Goal: Transaction & Acquisition: Book appointment/travel/reservation

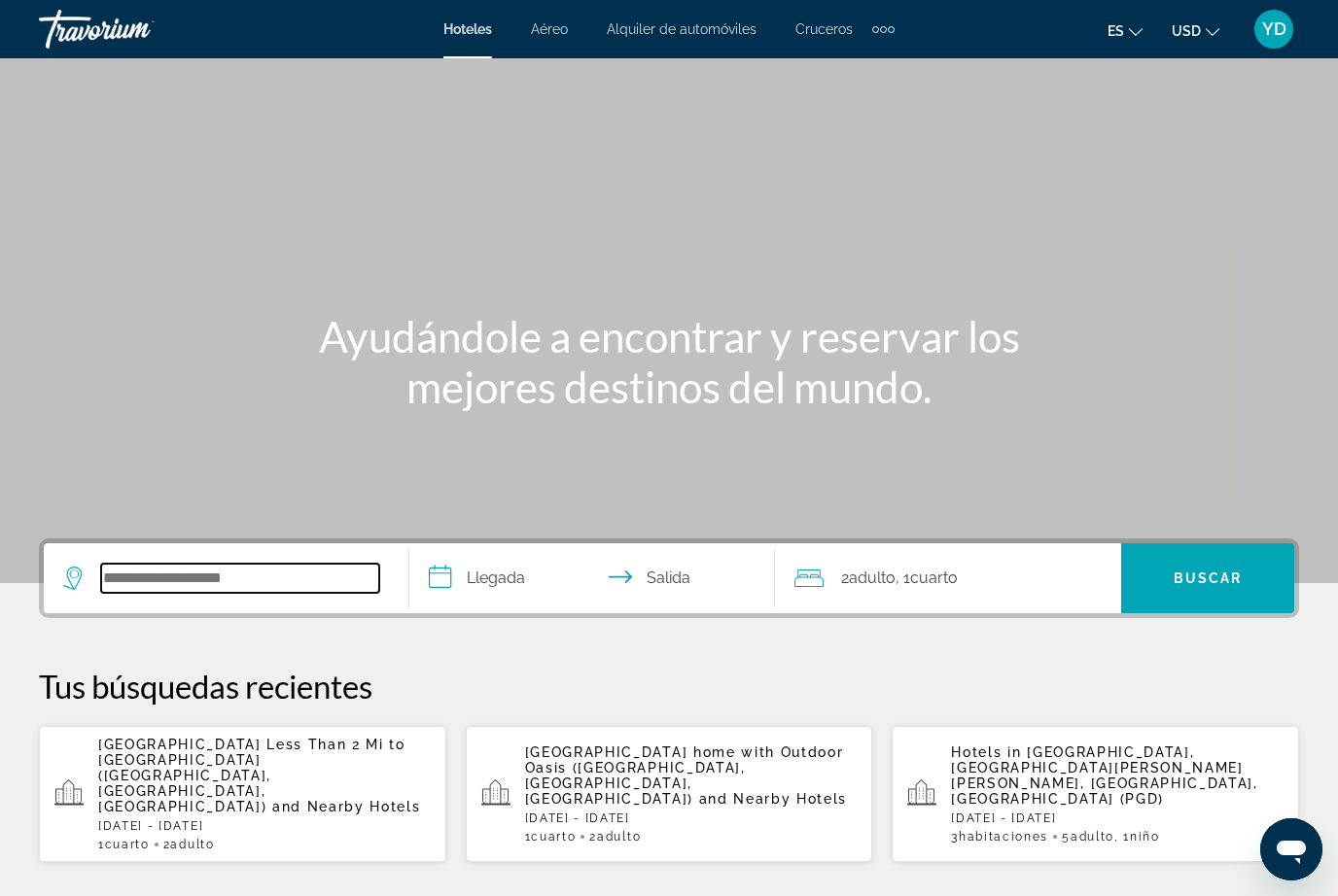
click at [283, 572] on input "Search widget" at bounding box center [240, 579] width 278 height 29
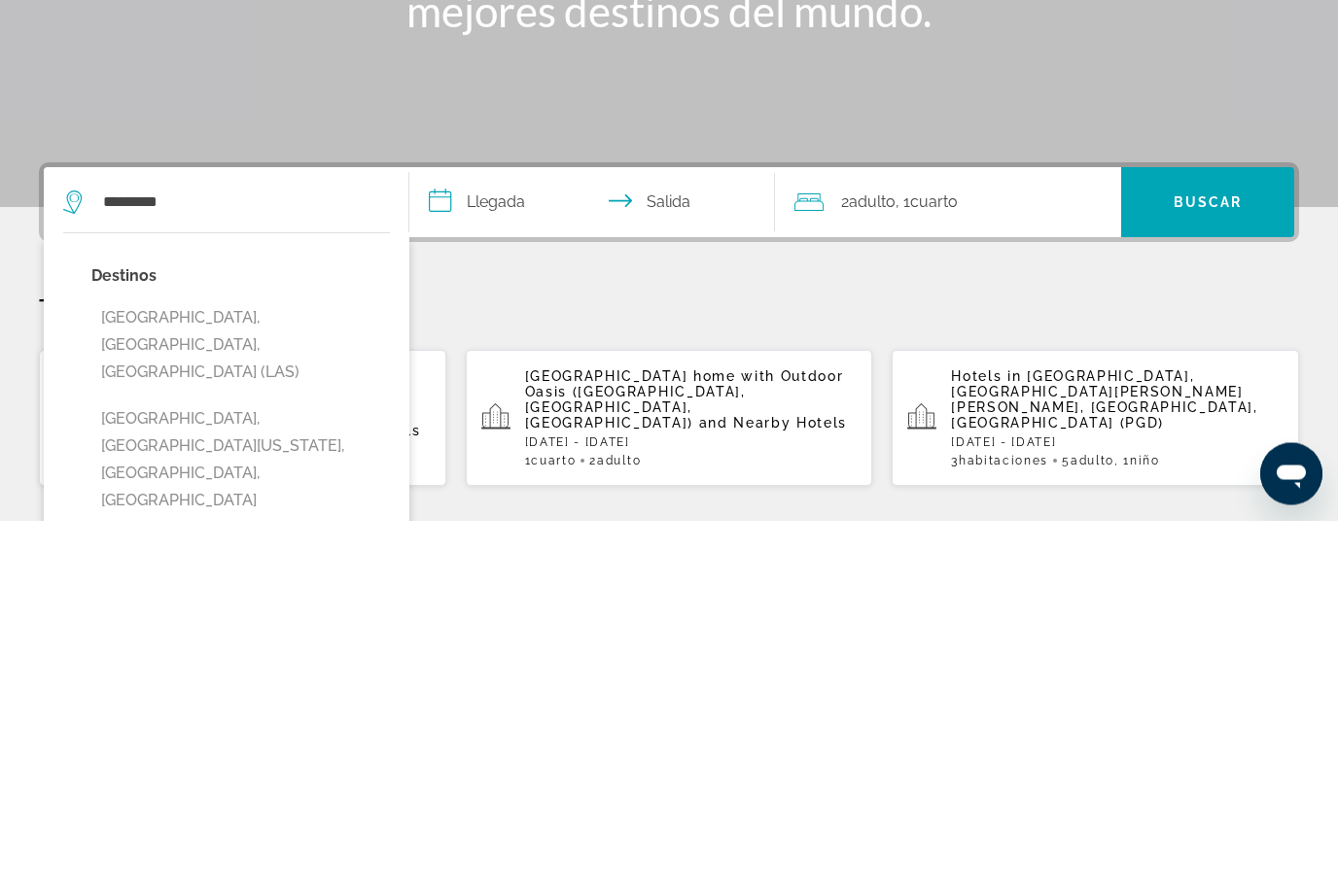
click at [293, 675] on button "[GEOGRAPHIC_DATA], [GEOGRAPHIC_DATA], [GEOGRAPHIC_DATA] (LAS)" at bounding box center [241, 721] width 299 height 92
type input "**********"
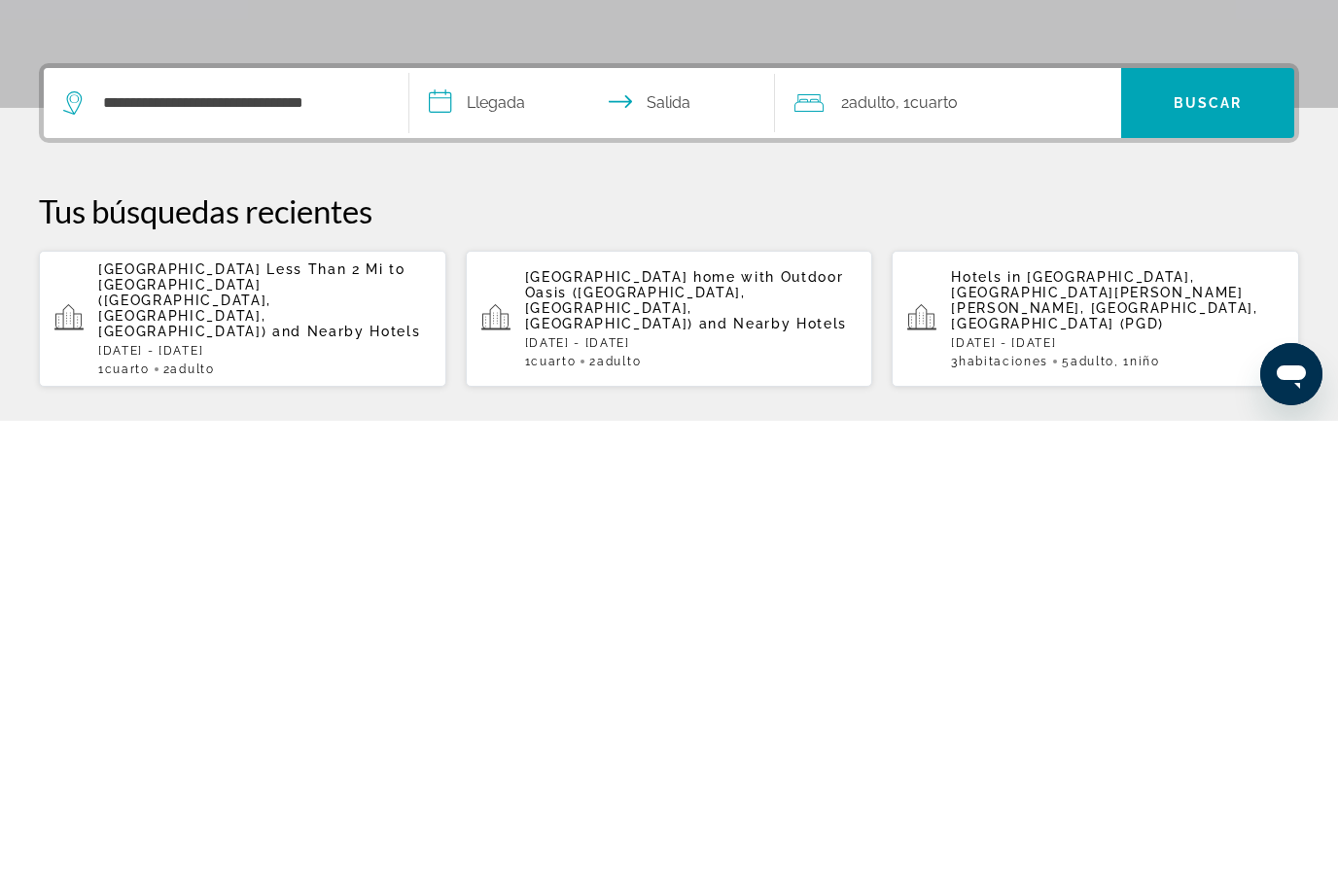
click at [530, 544] on input "**********" at bounding box center [595, 582] width 373 height 76
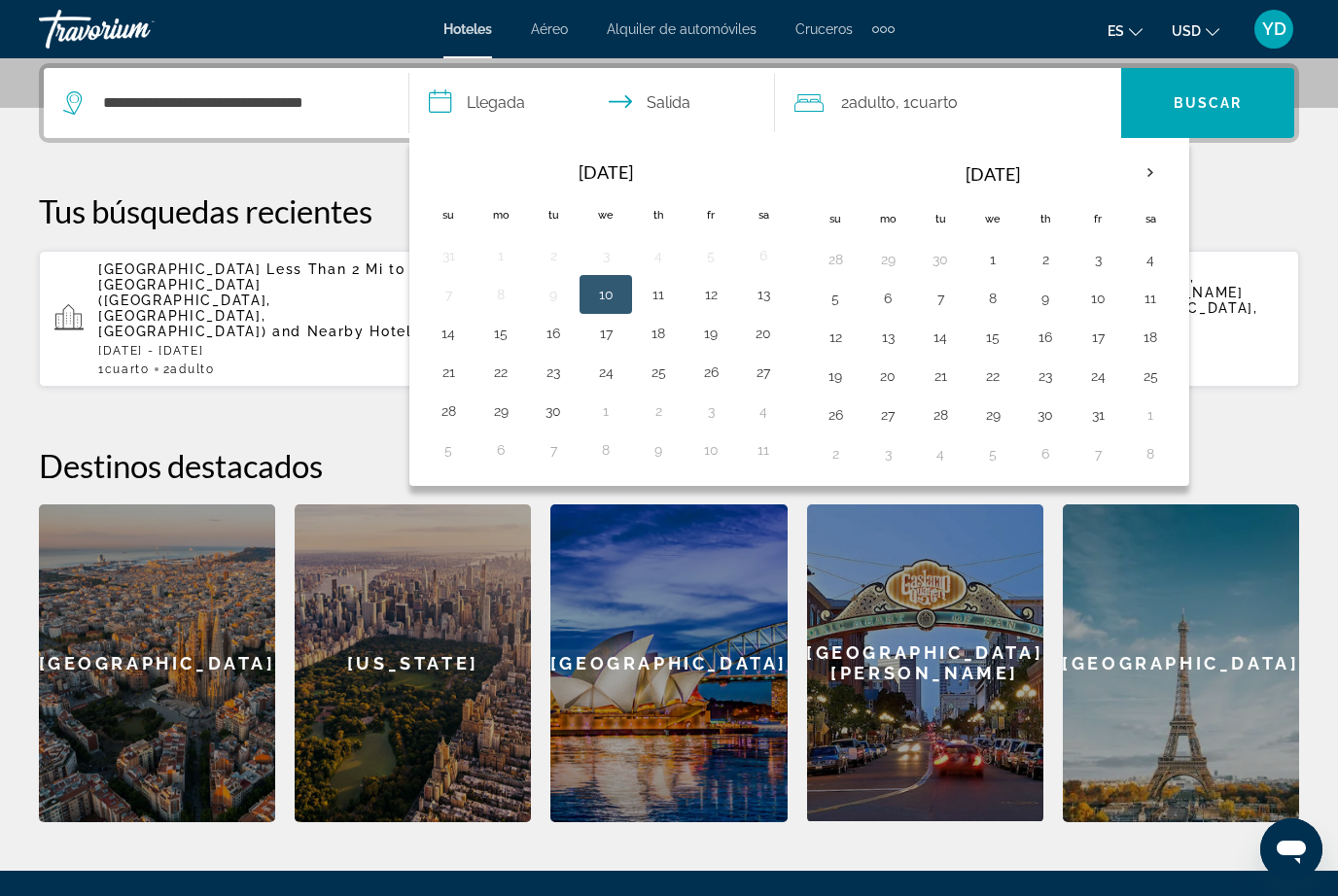
click at [1040, 263] on button "2" at bounding box center [1045, 260] width 31 height 27
click at [831, 301] on button "5" at bounding box center [835, 299] width 31 height 27
type input "**********"
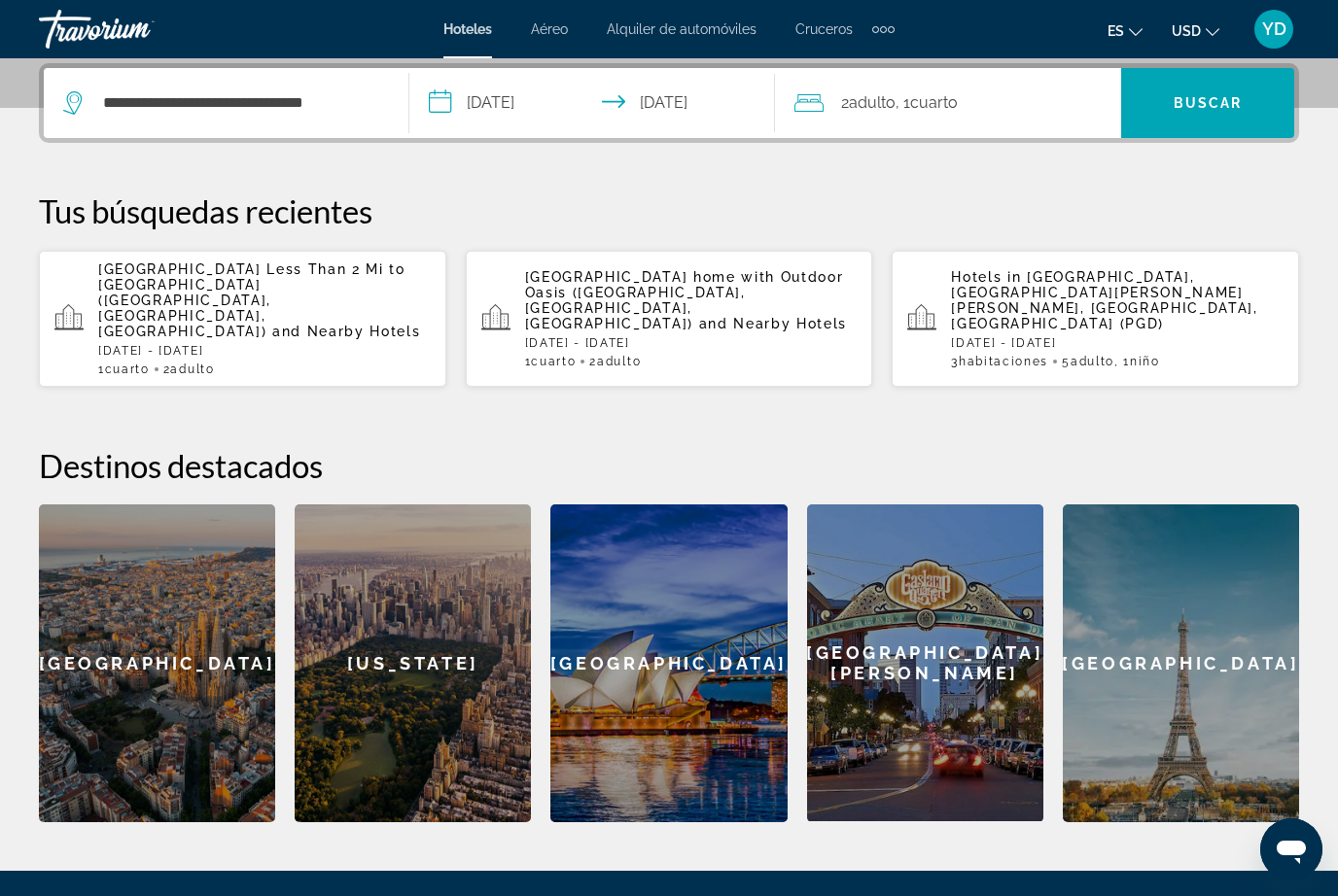
click at [1245, 111] on span "Search widget" at bounding box center [1206, 103] width 173 height 47
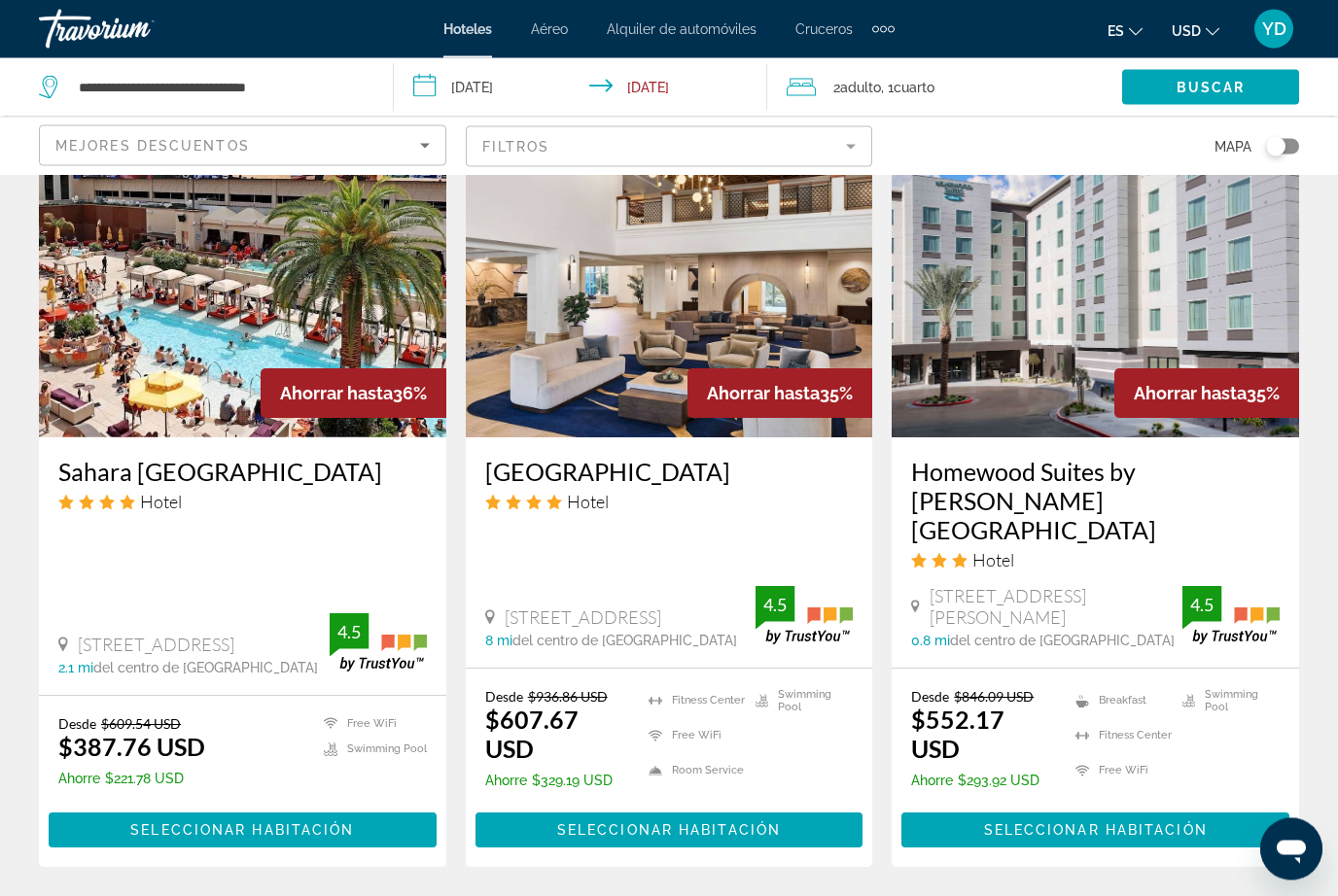
scroll to position [2579, 0]
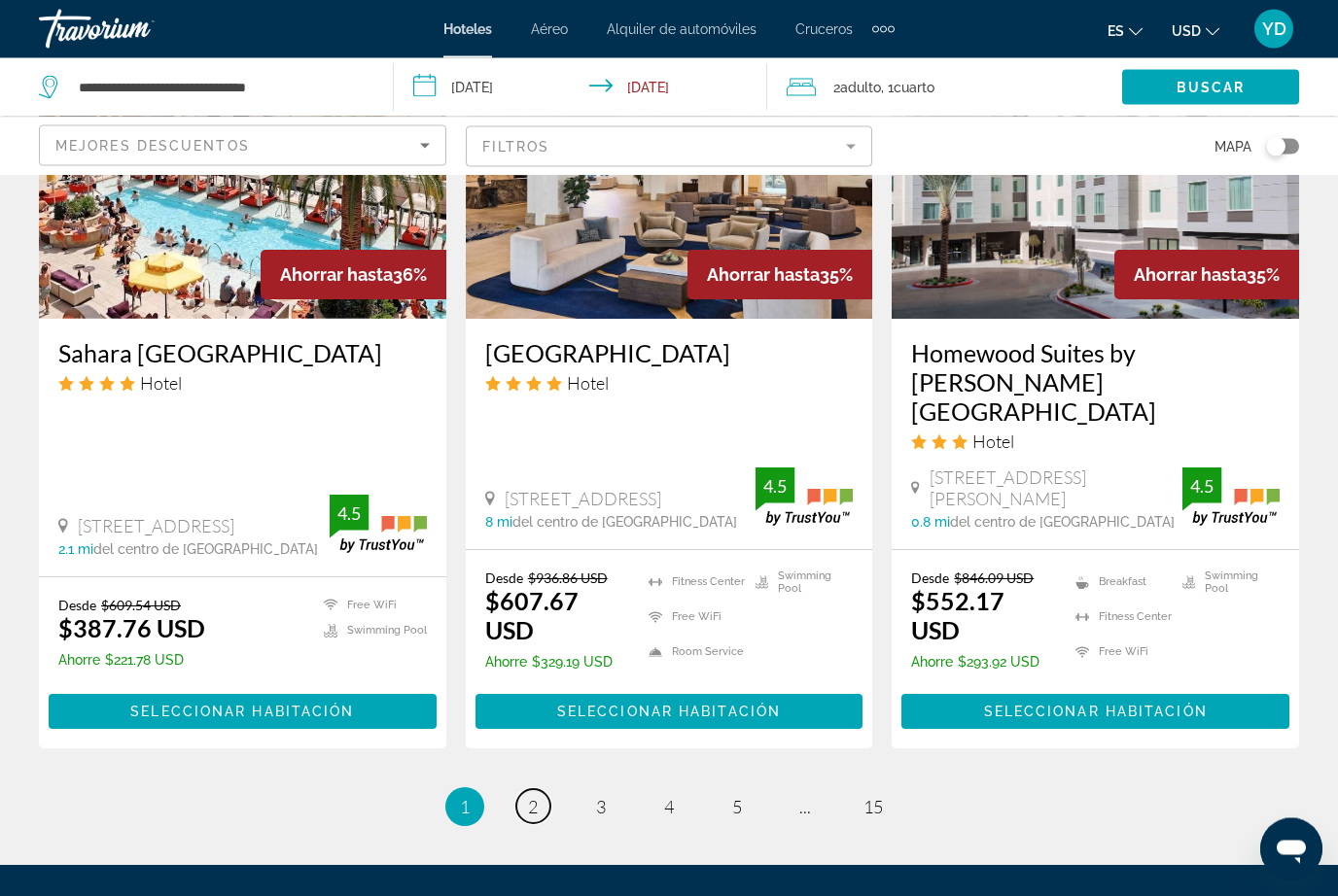
click at [543, 791] on link "page 2" at bounding box center [533, 807] width 34 height 34
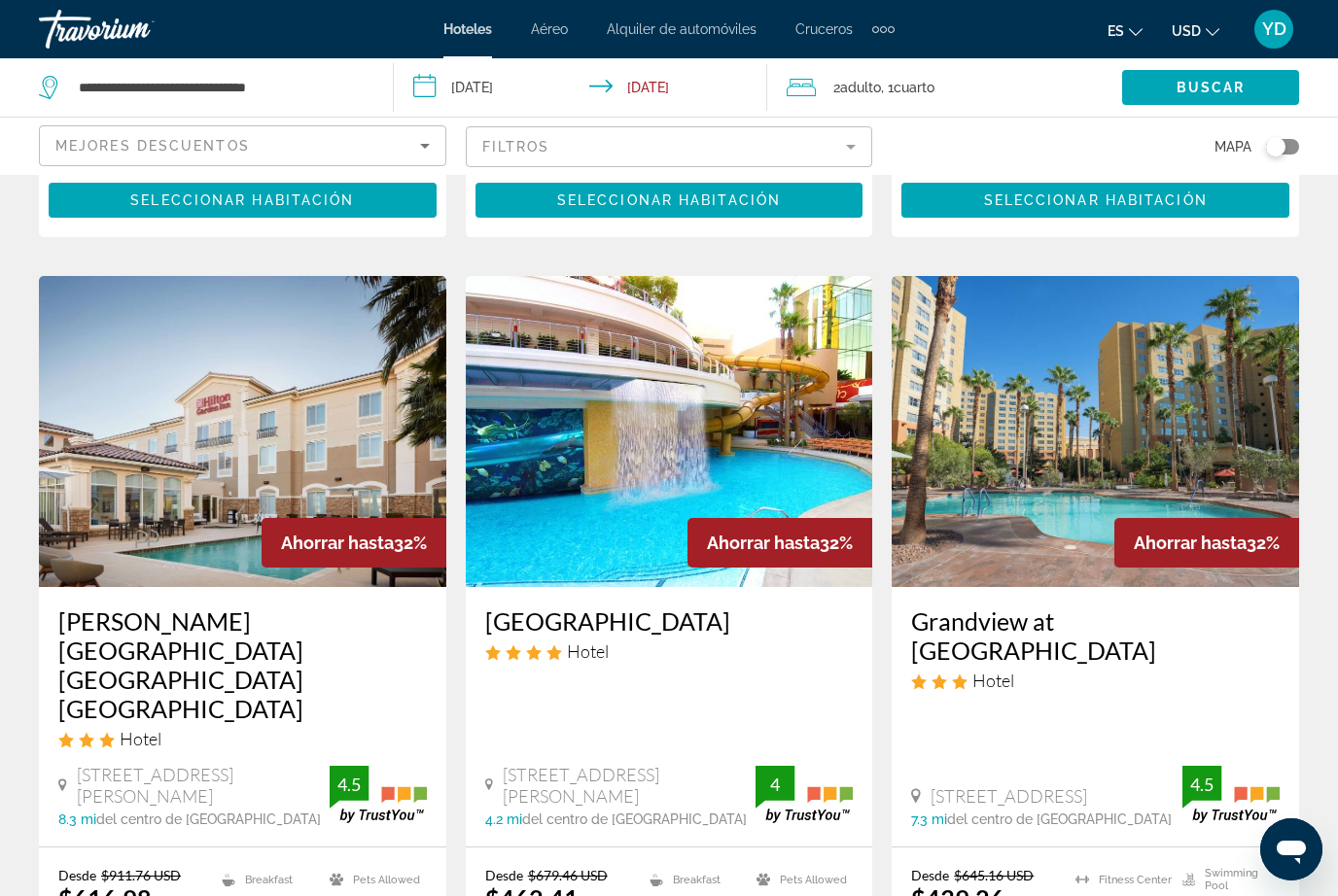
scroll to position [763, 0]
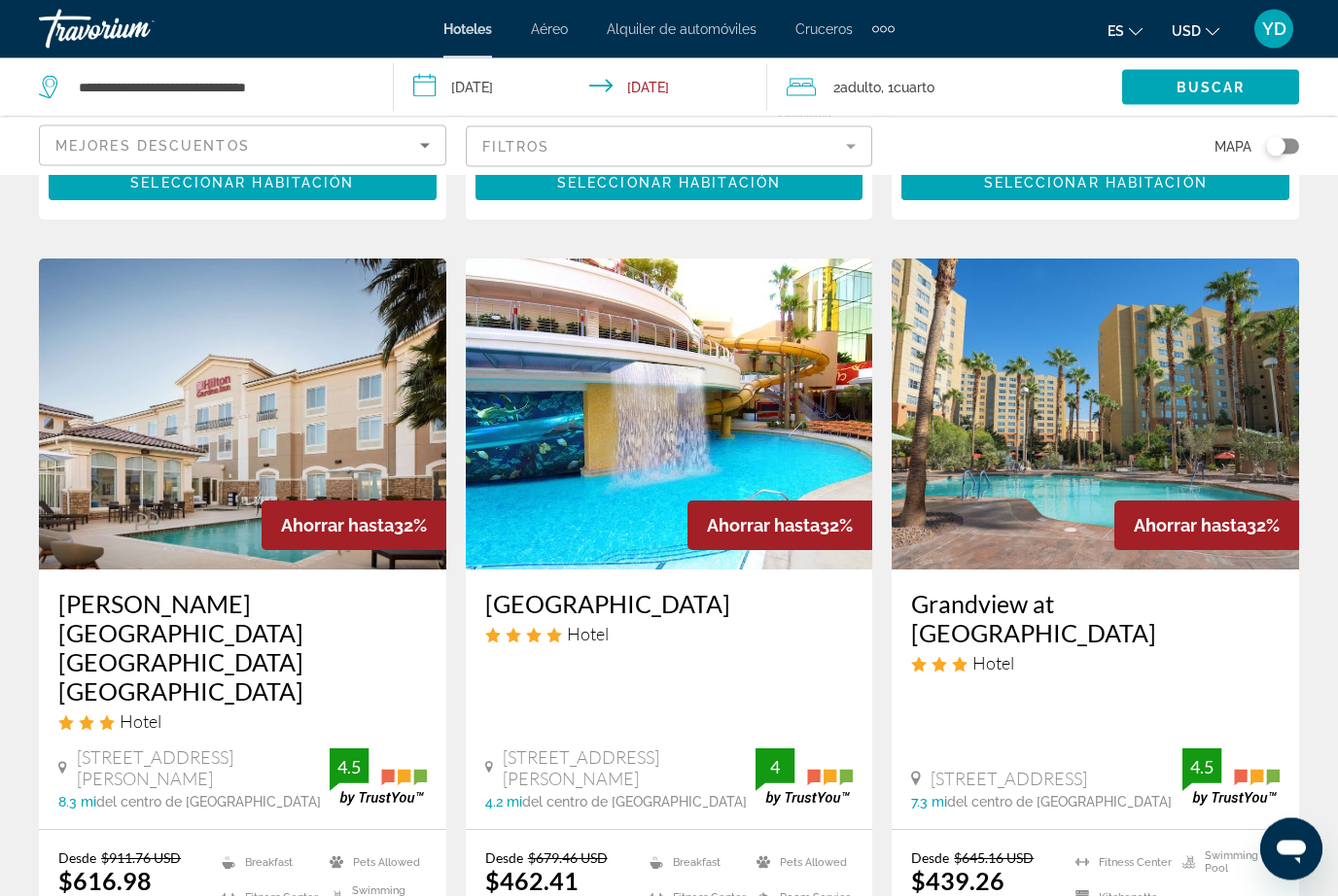
click at [809, 327] on img "Main content" at bounding box center [669, 415] width 407 height 311
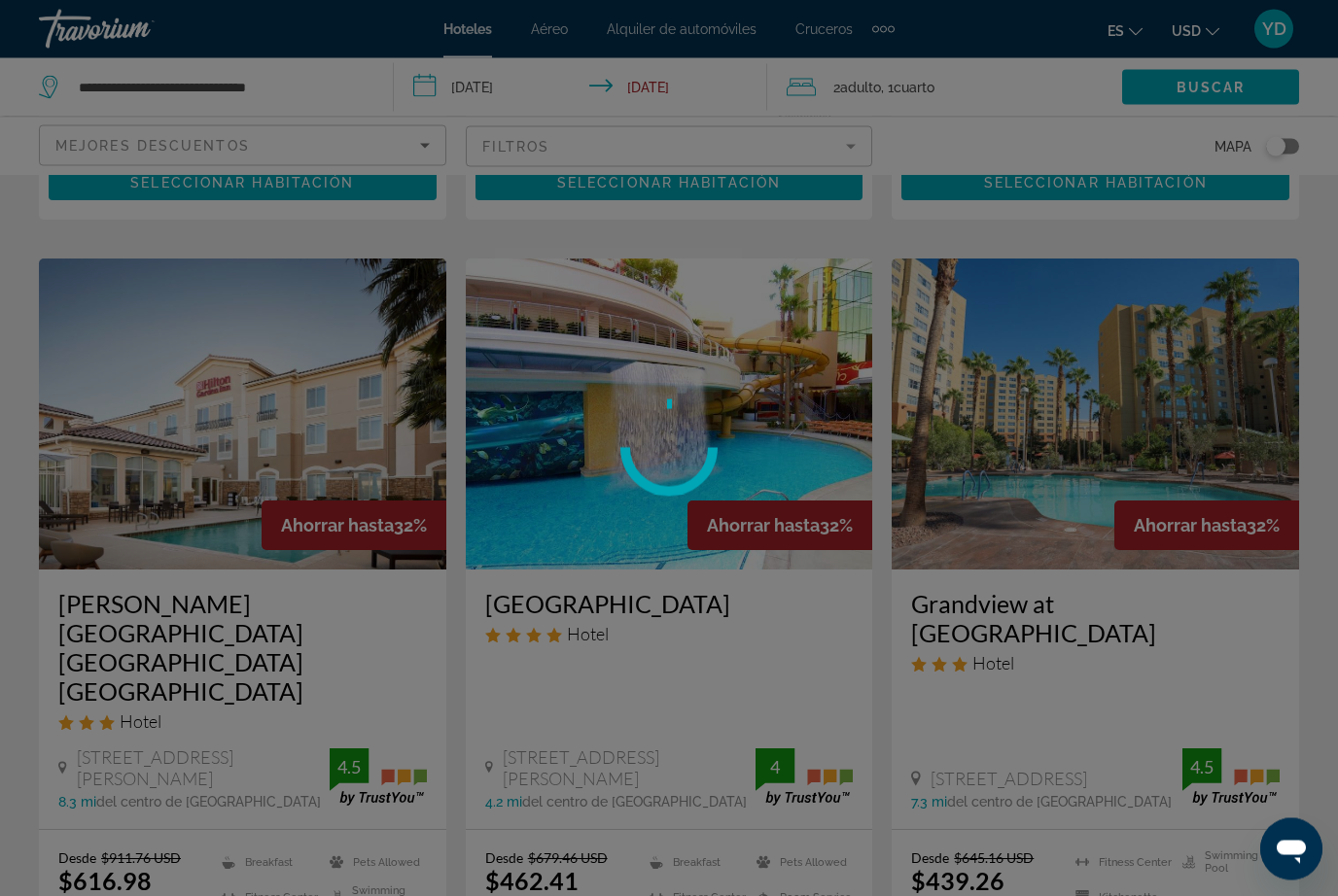
scroll to position [764, 0]
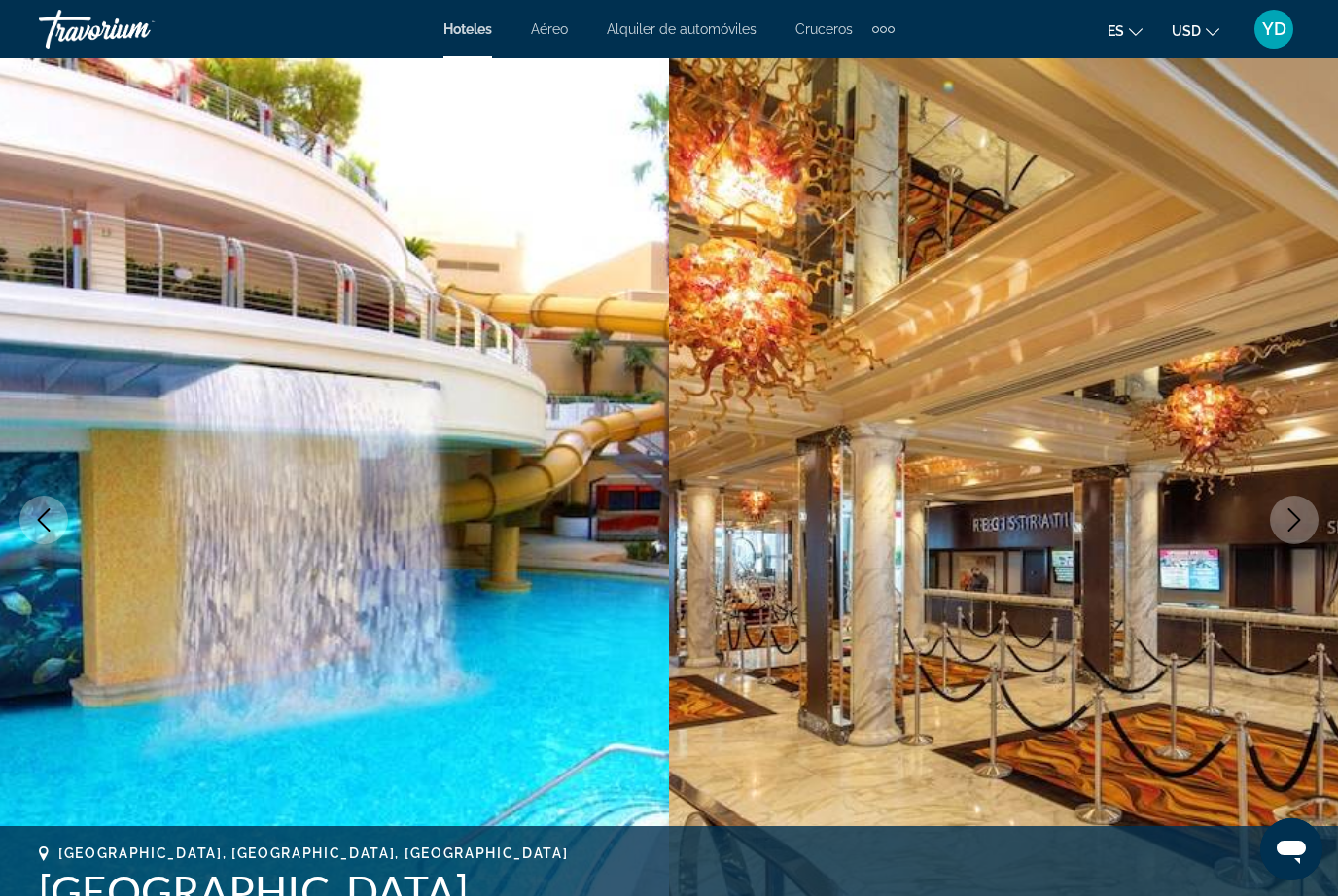
click at [1292, 506] on button "Next image" at bounding box center [1294, 520] width 49 height 49
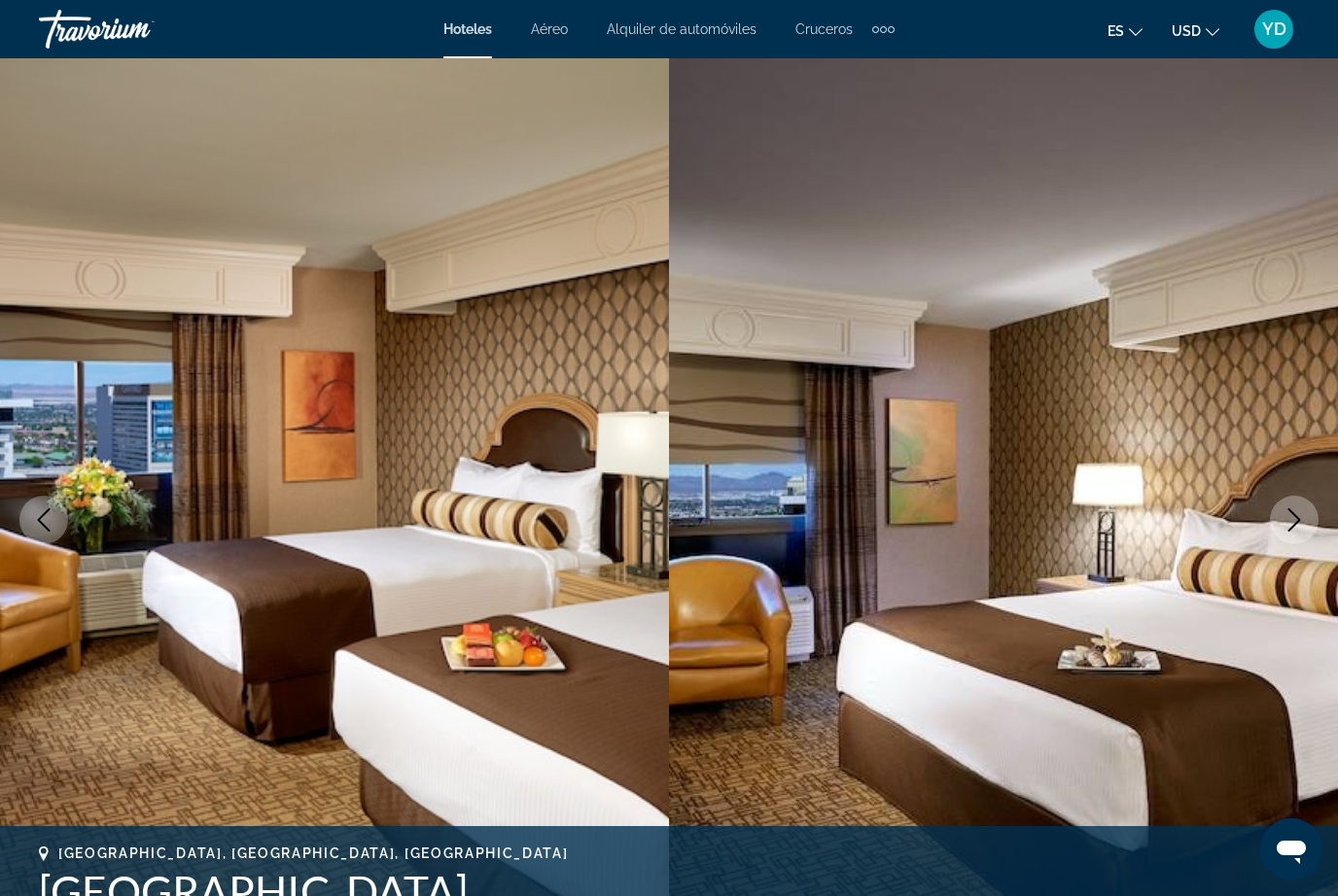
click at [1304, 508] on button "Next image" at bounding box center [1294, 520] width 49 height 49
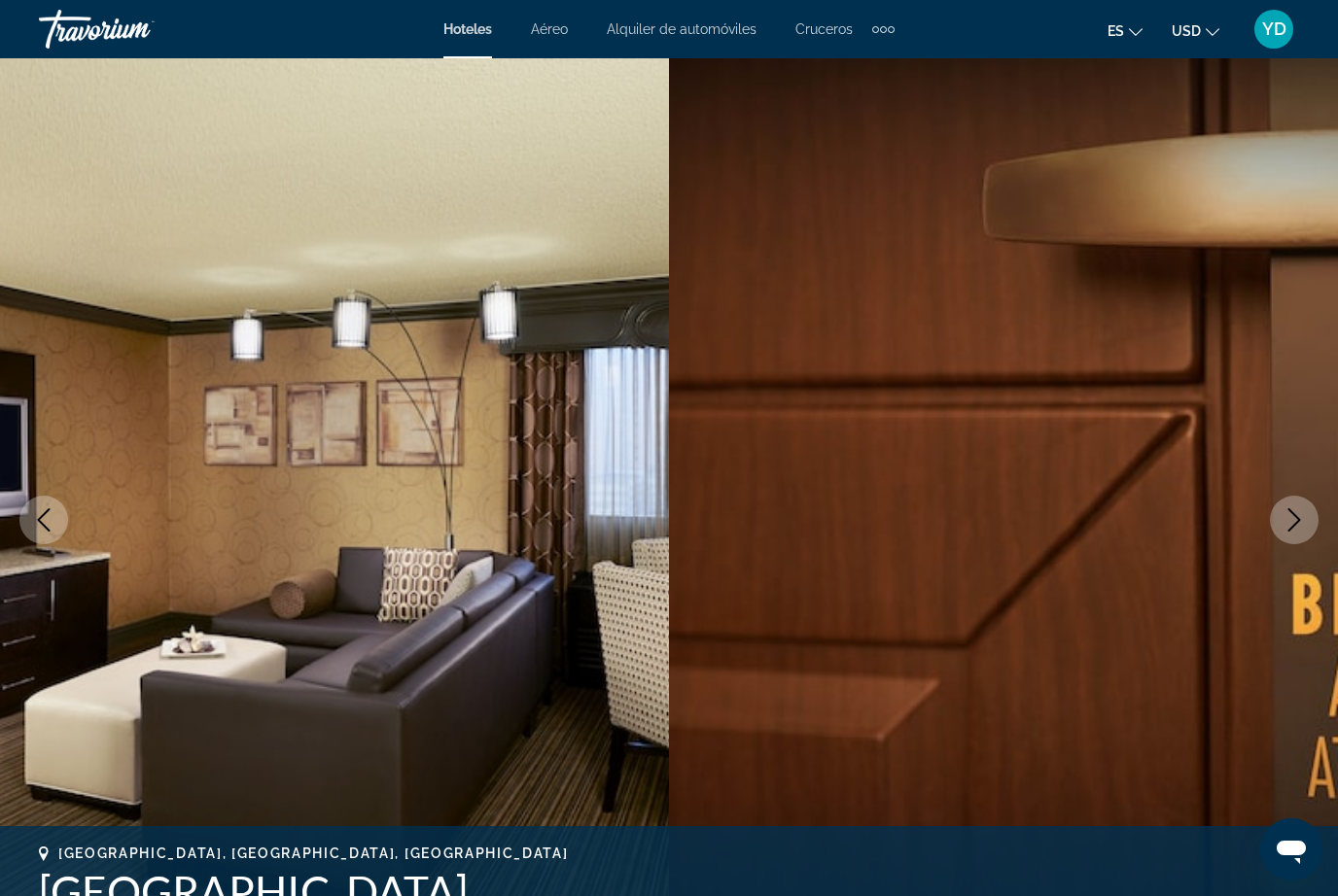
click at [1306, 509] on button "Next image" at bounding box center [1294, 520] width 49 height 49
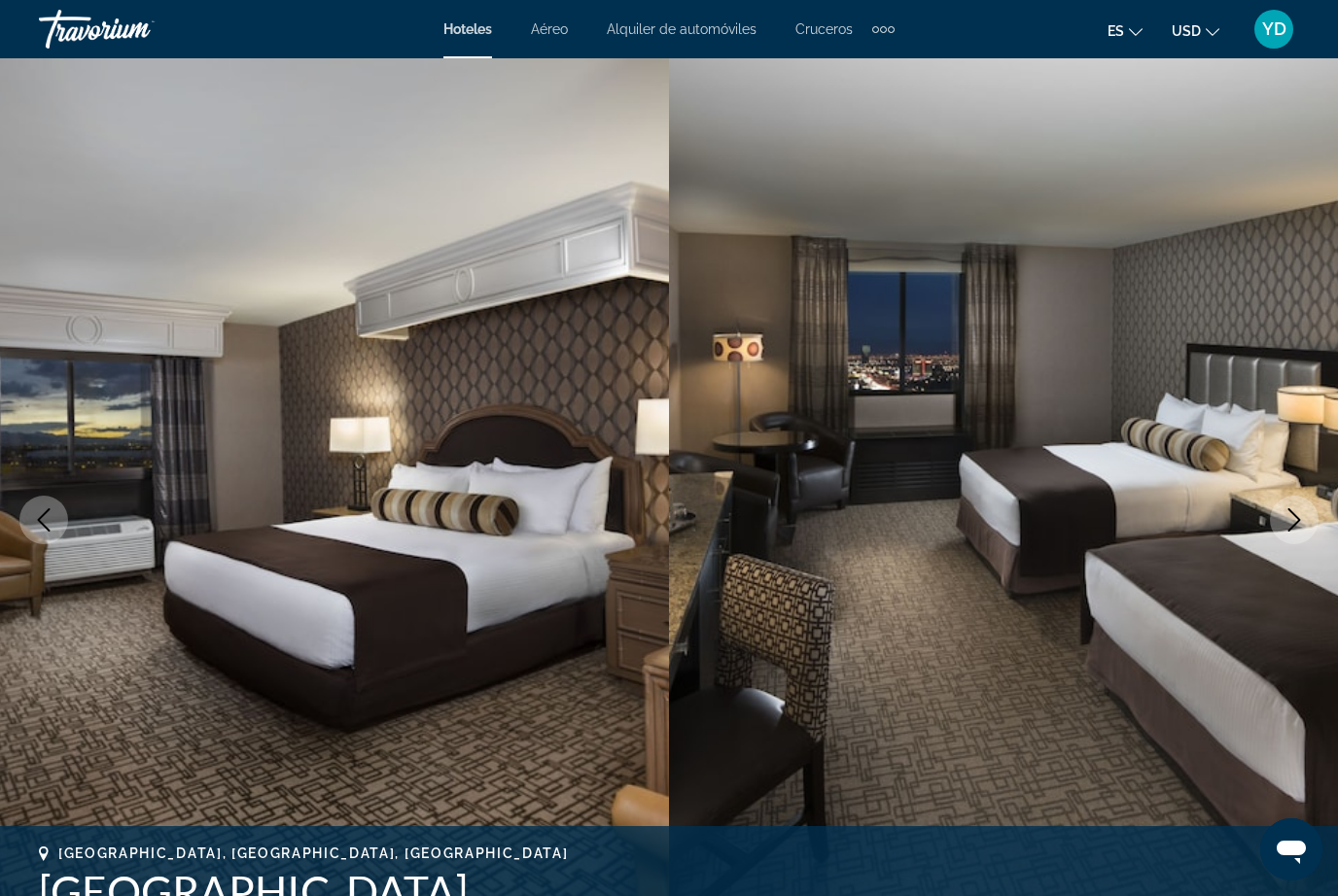
click at [1306, 510] on button "Next image" at bounding box center [1294, 520] width 49 height 49
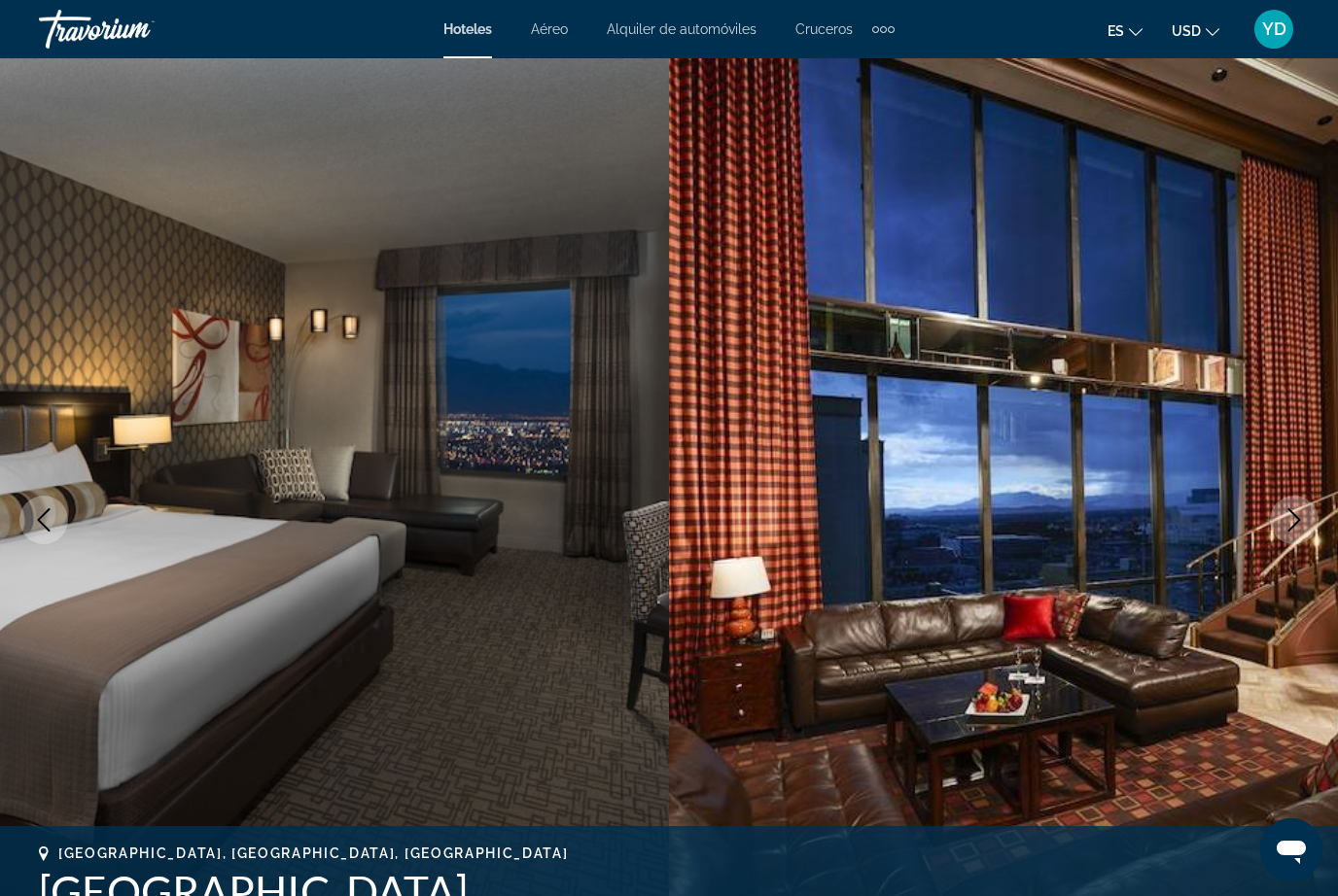
click at [1306, 508] on button "Next image" at bounding box center [1294, 520] width 49 height 49
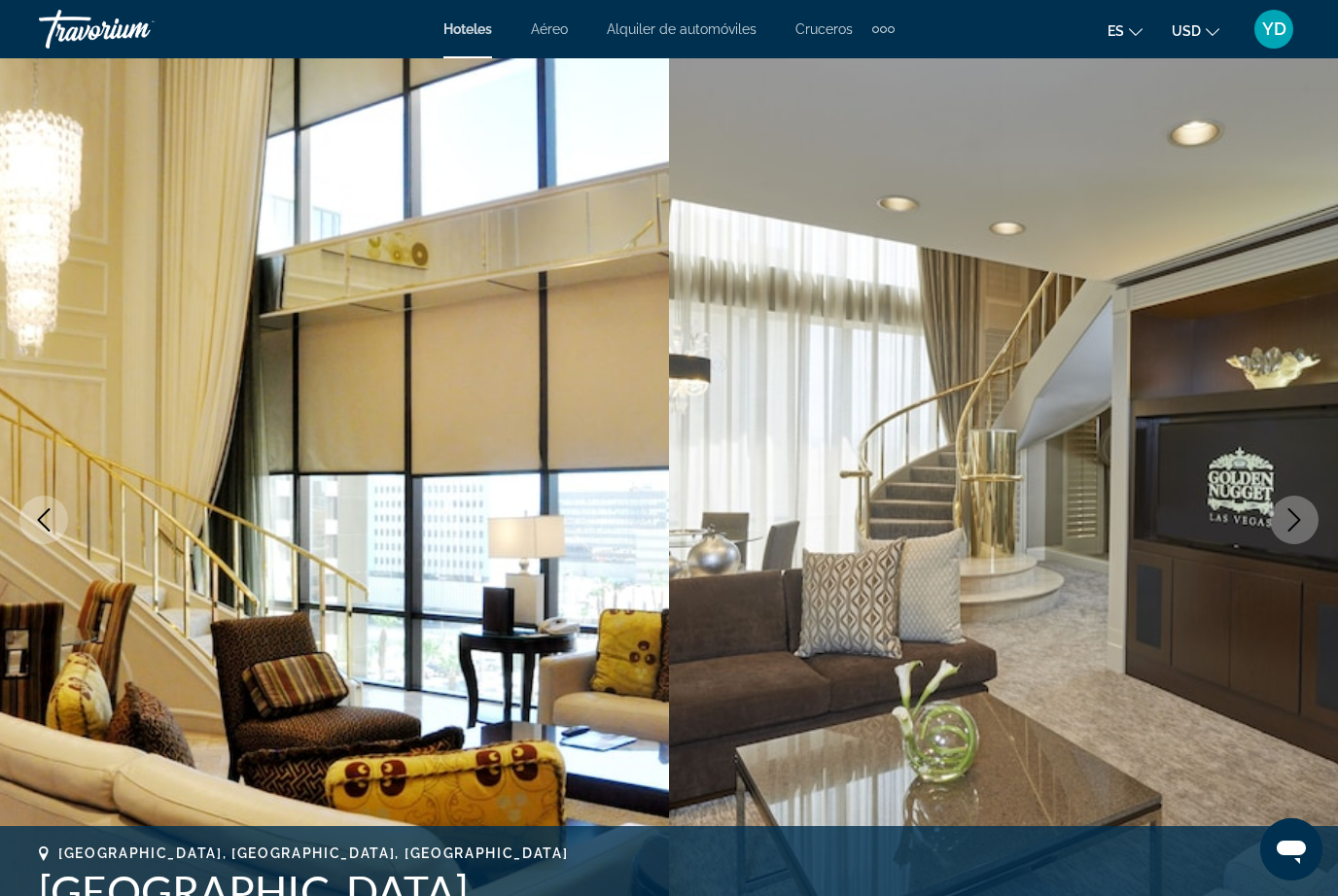
click at [1311, 512] on button "Next image" at bounding box center [1294, 520] width 49 height 49
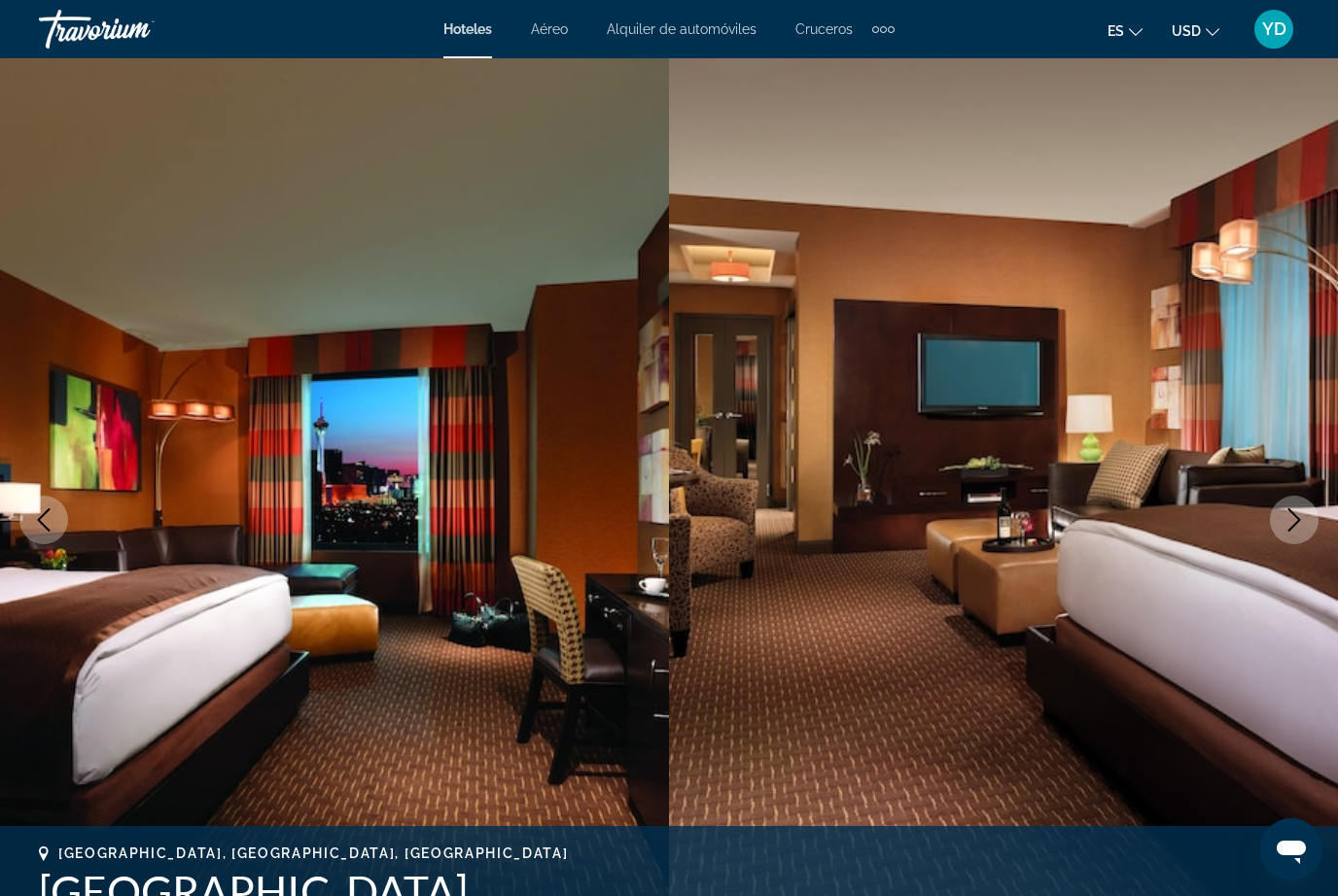
click at [1306, 512] on button "Next image" at bounding box center [1294, 520] width 49 height 49
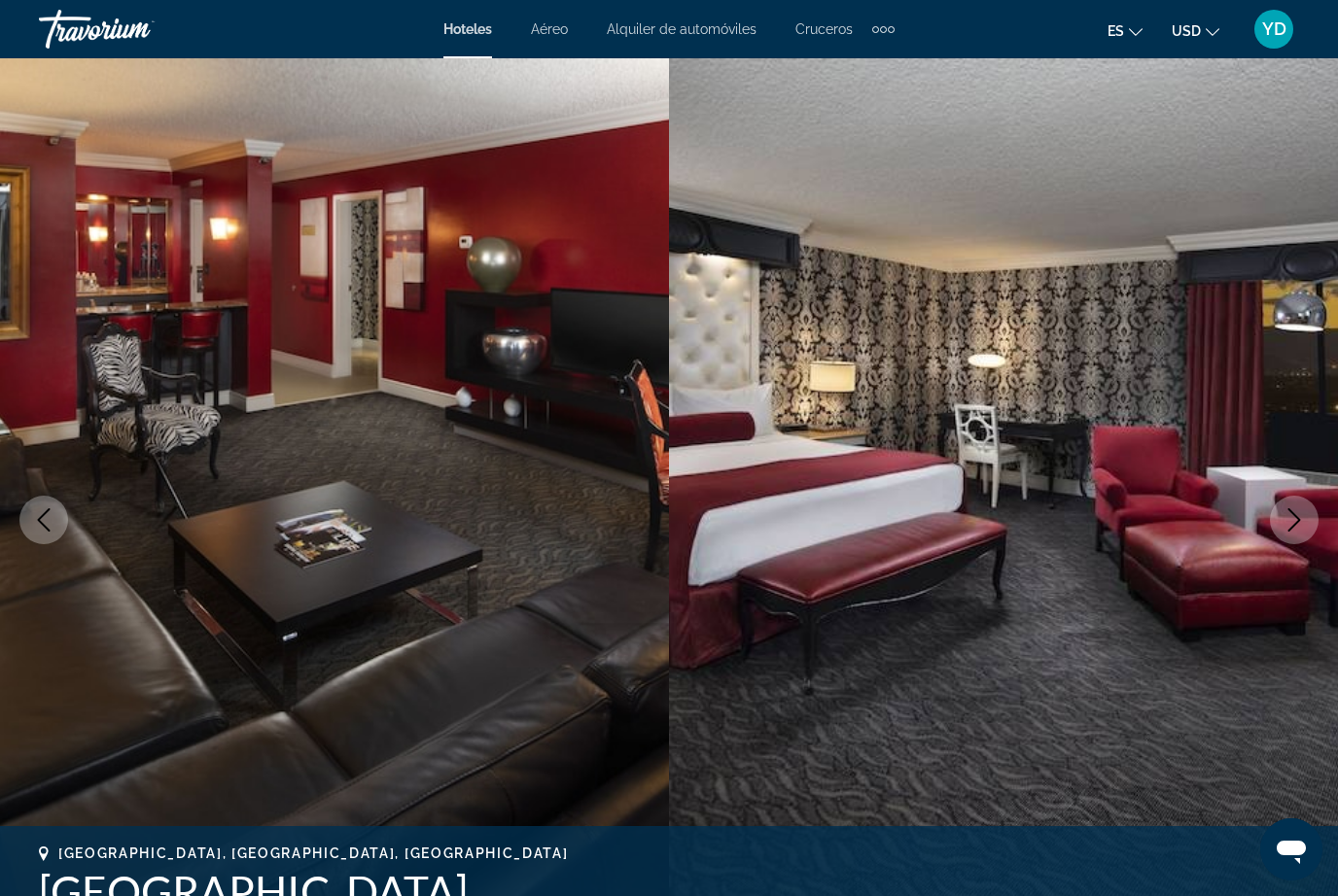
click at [1298, 515] on icon "Next image" at bounding box center [1294, 520] width 23 height 23
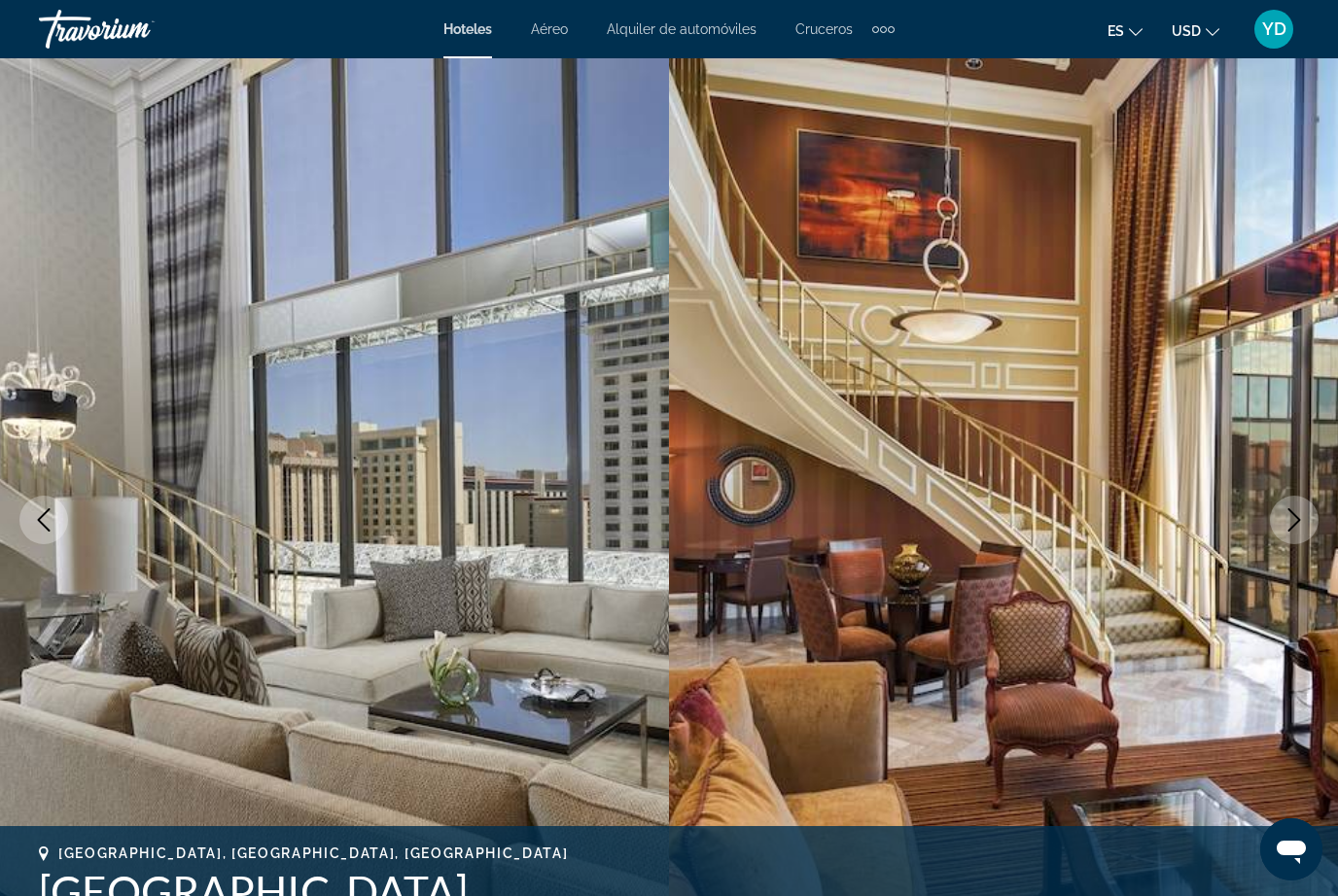
click at [1291, 503] on button "Next image" at bounding box center [1294, 520] width 49 height 49
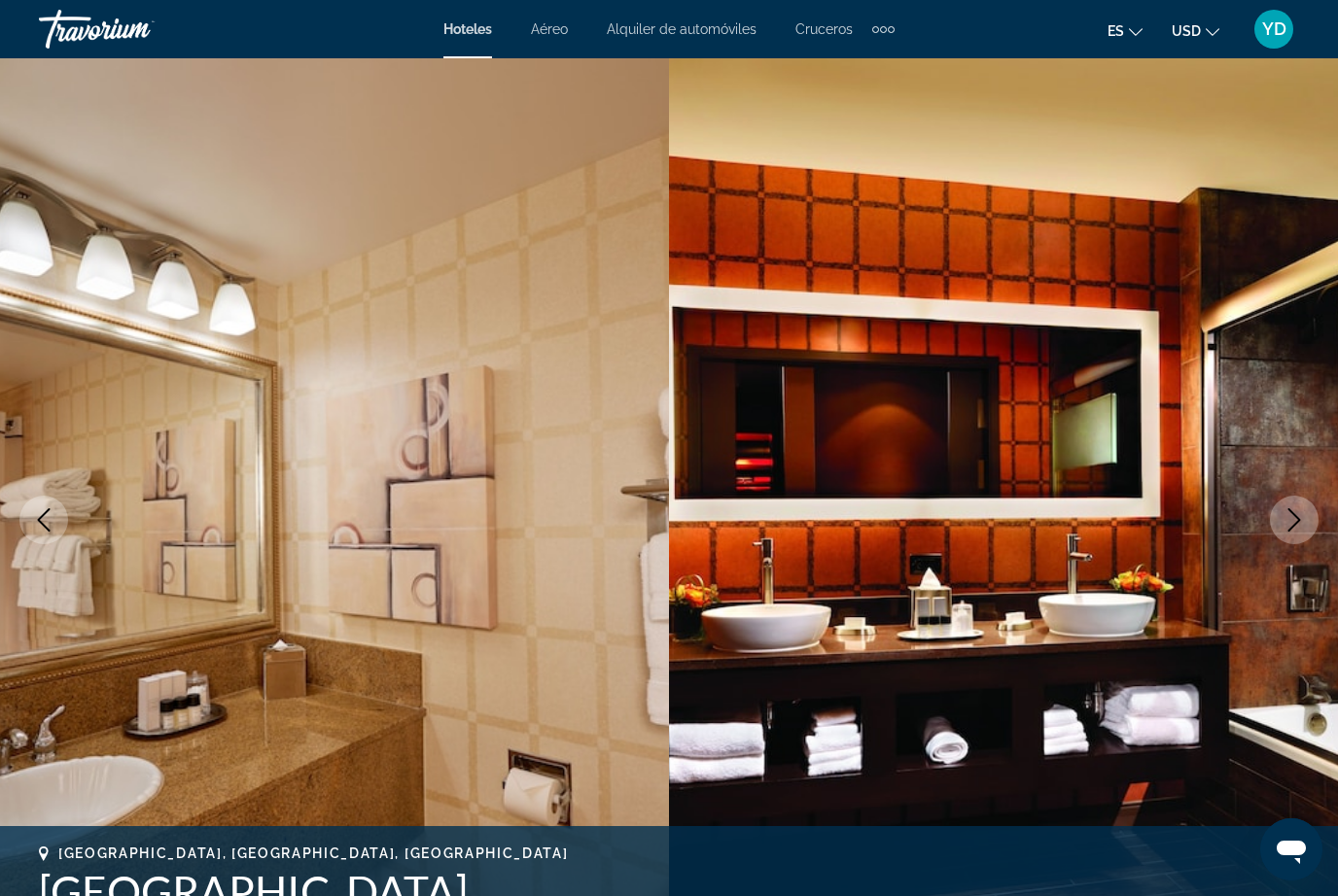
click at [1291, 507] on button "Next image" at bounding box center [1294, 520] width 49 height 49
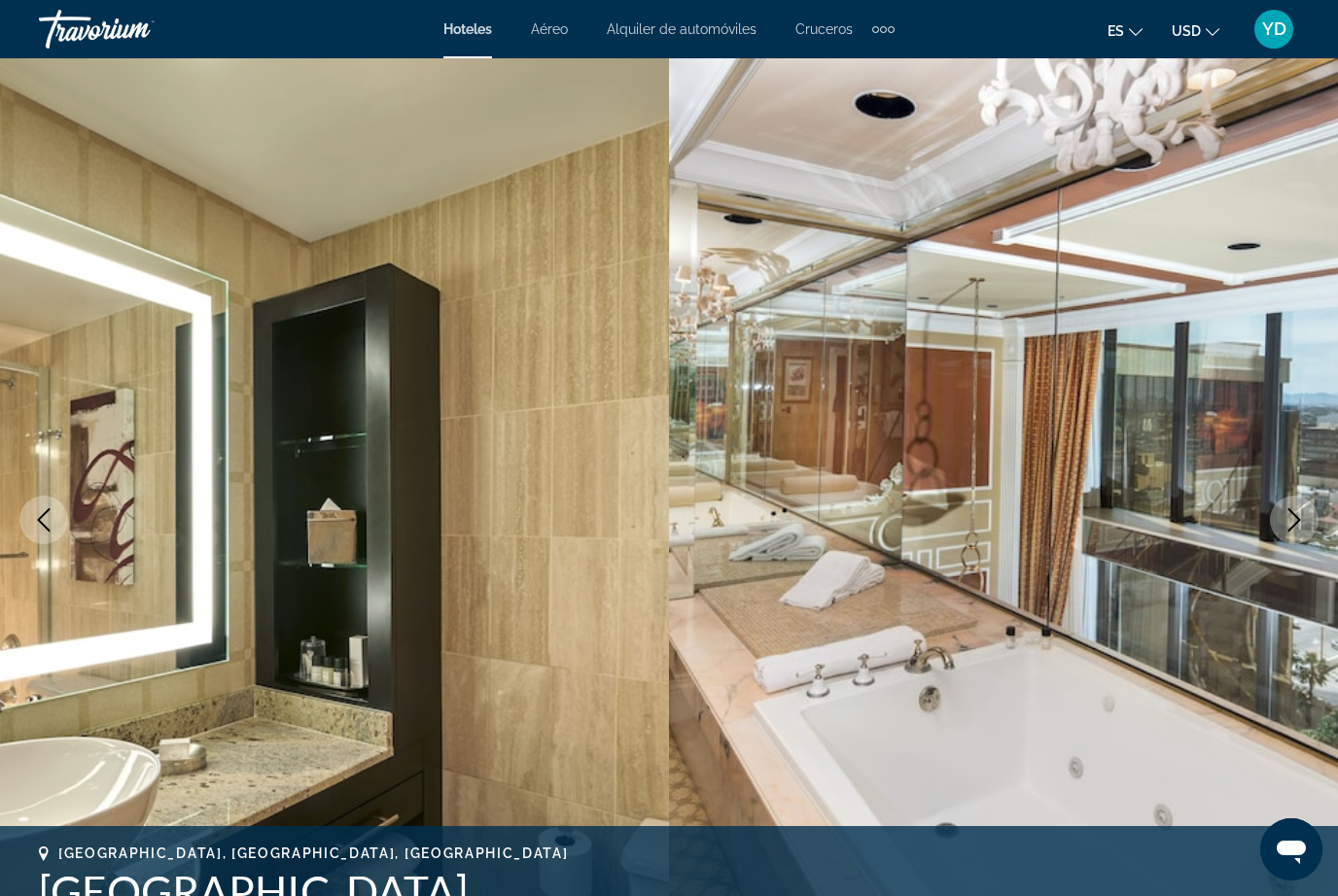
click at [1294, 502] on button "Next image" at bounding box center [1294, 520] width 49 height 49
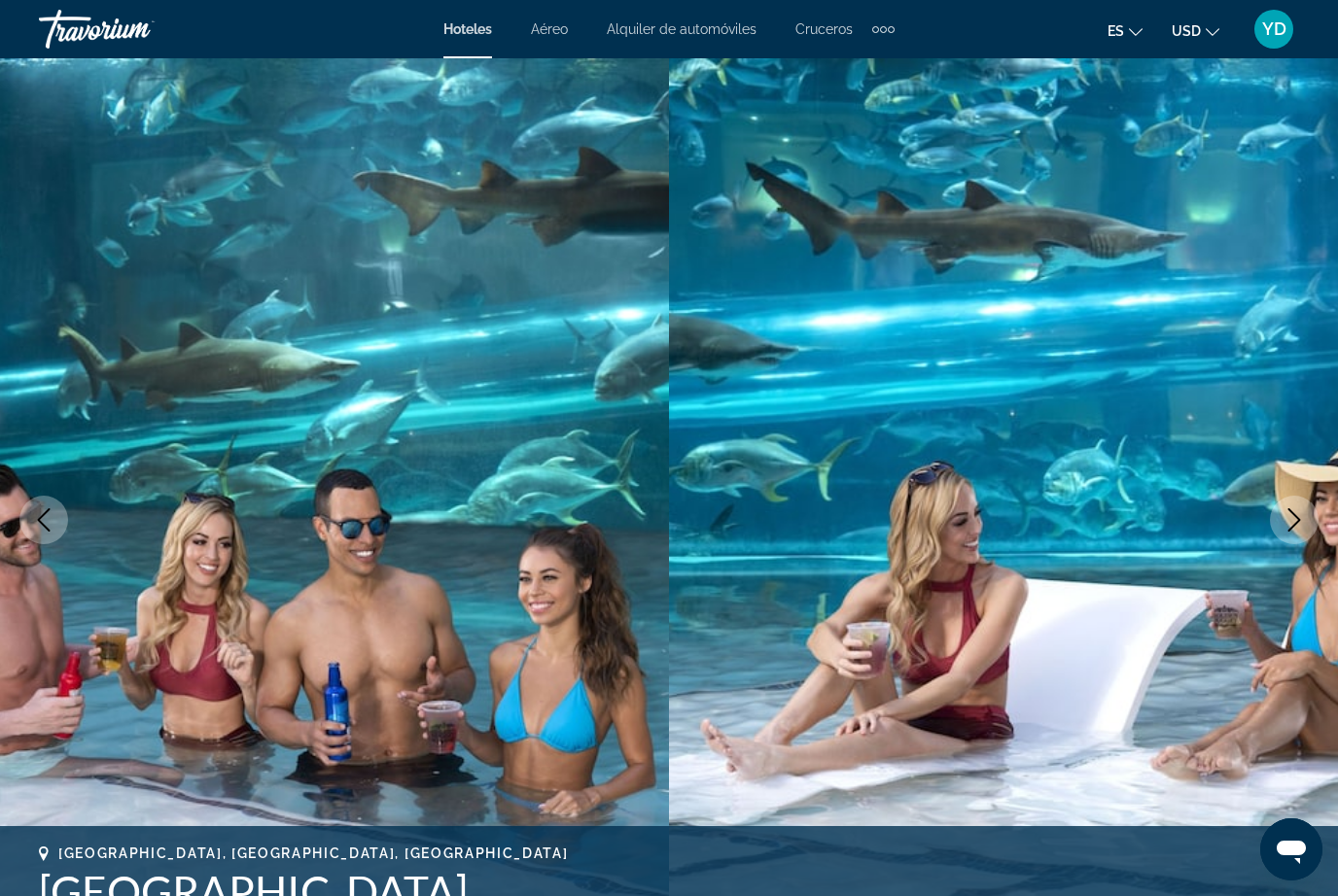
click at [1289, 494] on img "Main content" at bounding box center [1002, 520] width 669 height 923
click at [1288, 494] on img "Main content" at bounding box center [1002, 520] width 669 height 923
click at [1292, 518] on icon "Next image" at bounding box center [1294, 520] width 23 height 23
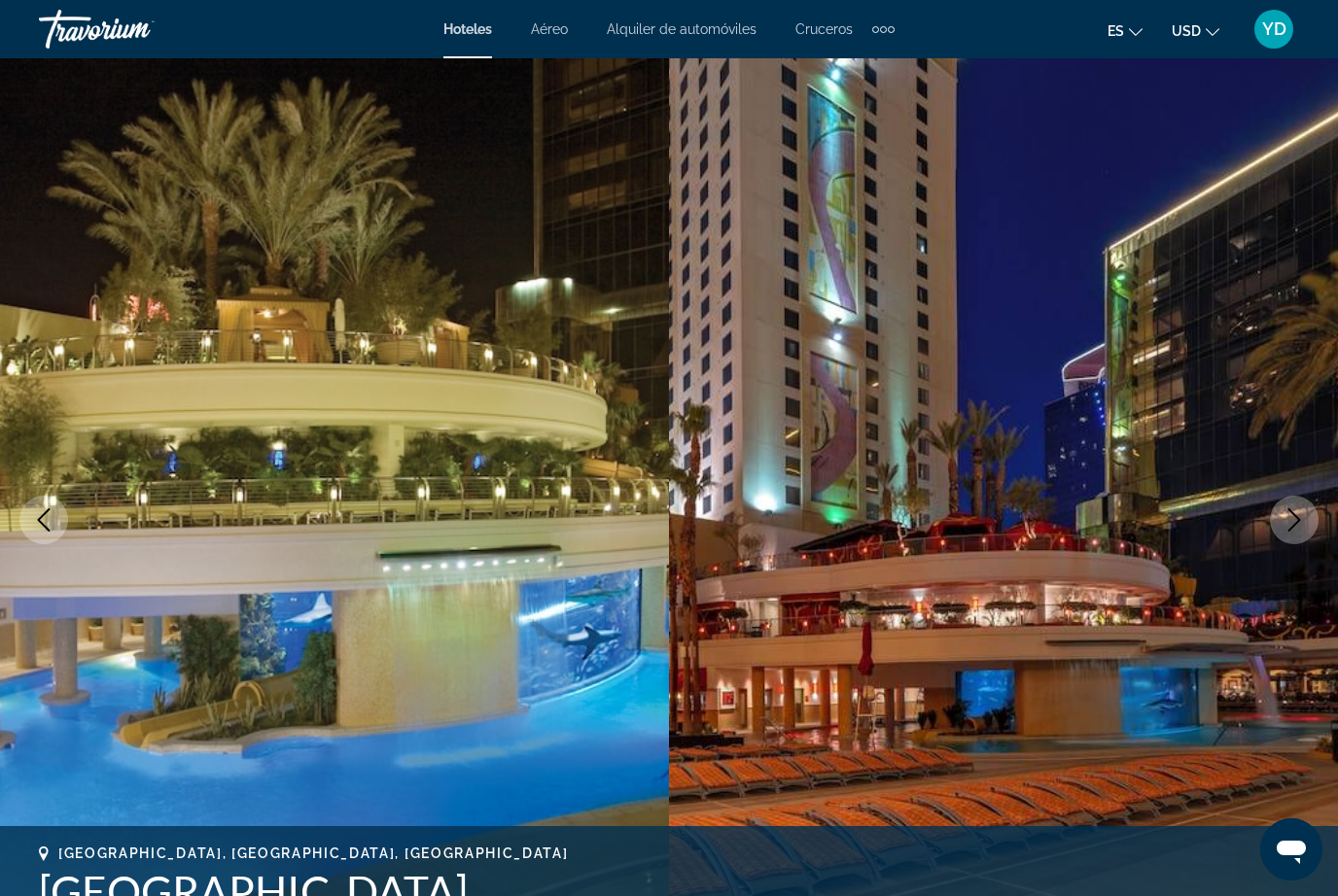
click at [1297, 520] on icon "Next image" at bounding box center [1294, 520] width 23 height 23
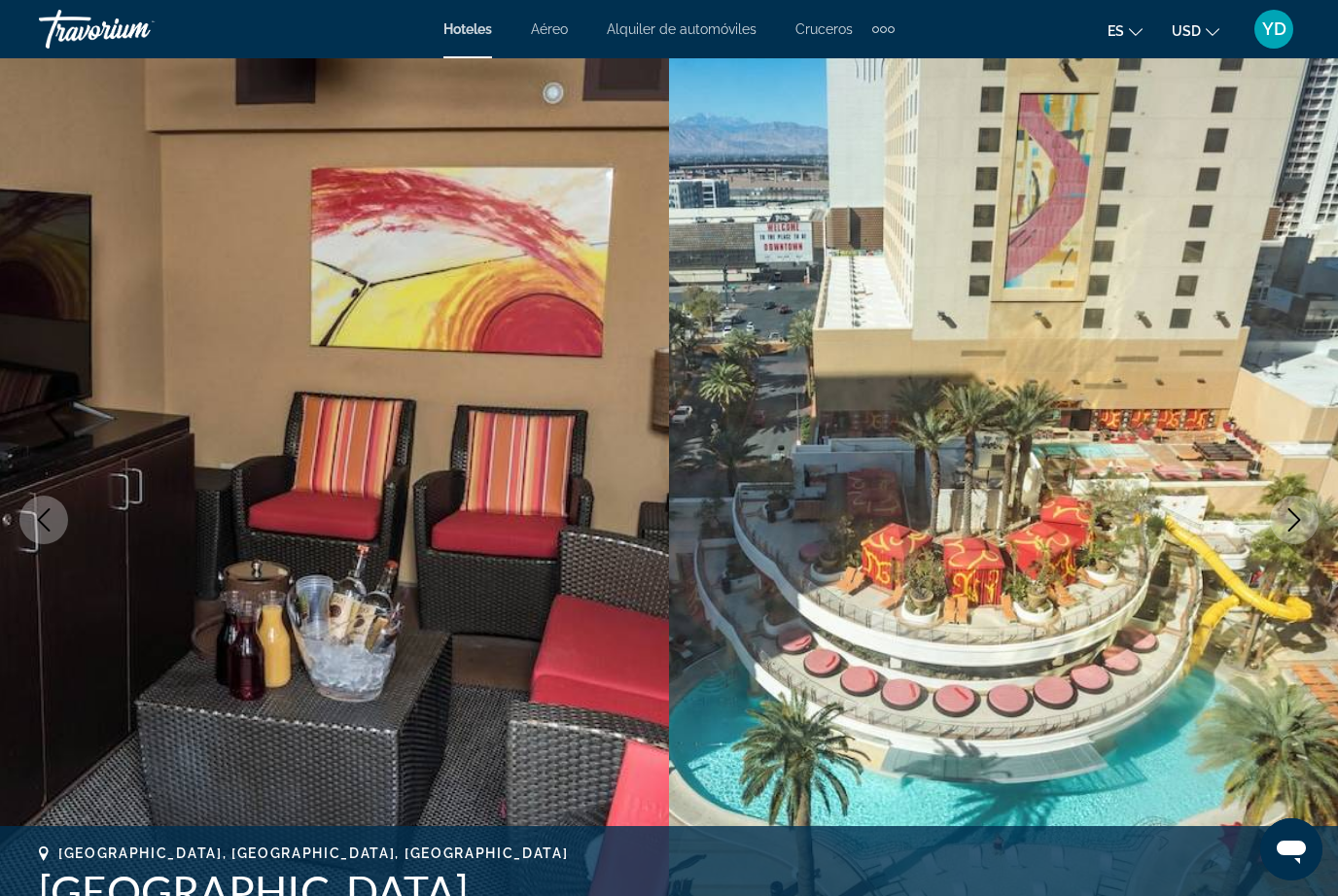
click at [1299, 514] on icon "Next image" at bounding box center [1294, 520] width 23 height 23
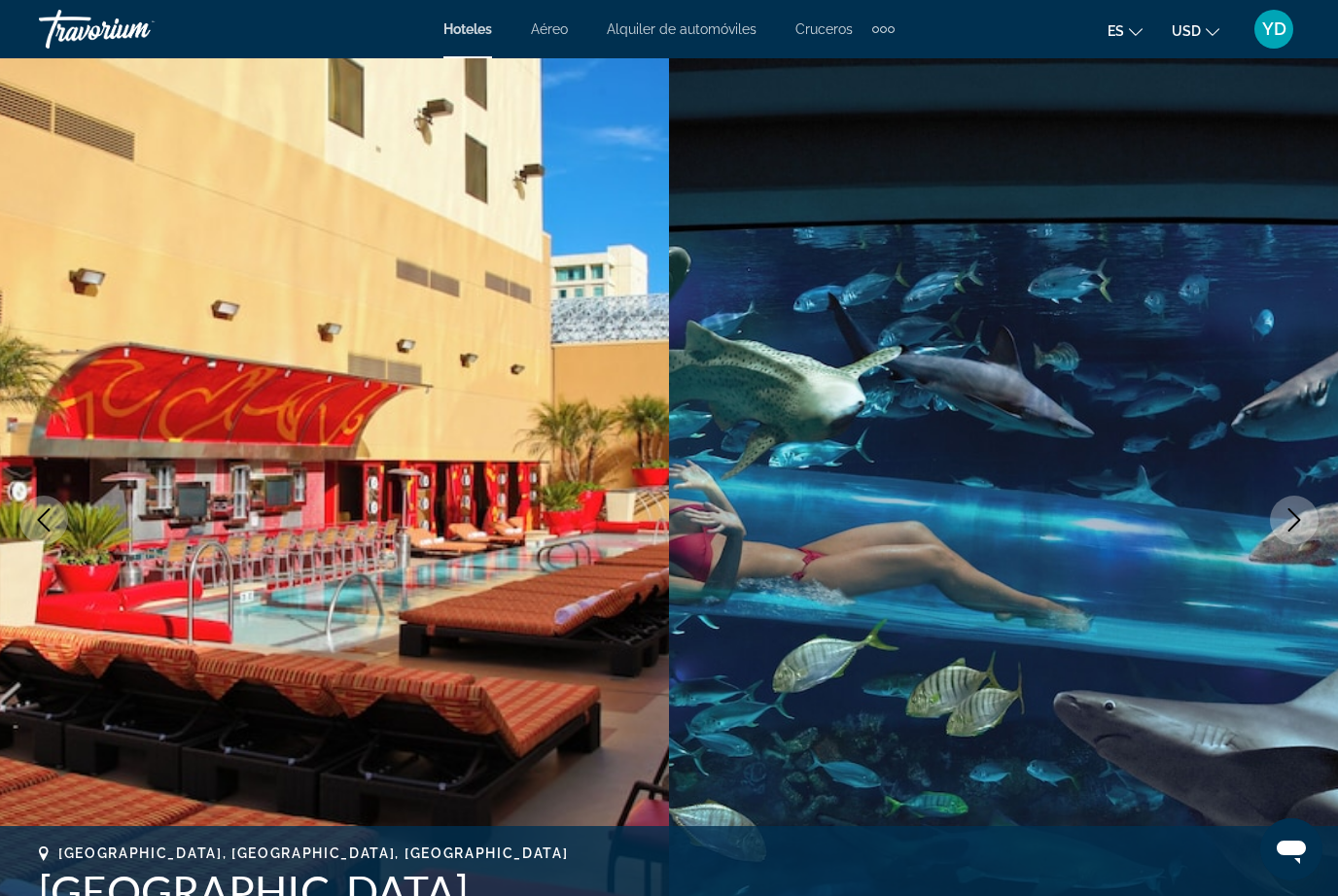
click at [1301, 489] on img "Main content" at bounding box center [1002, 520] width 669 height 923
click at [1297, 513] on icon "Next image" at bounding box center [1294, 520] width 23 height 23
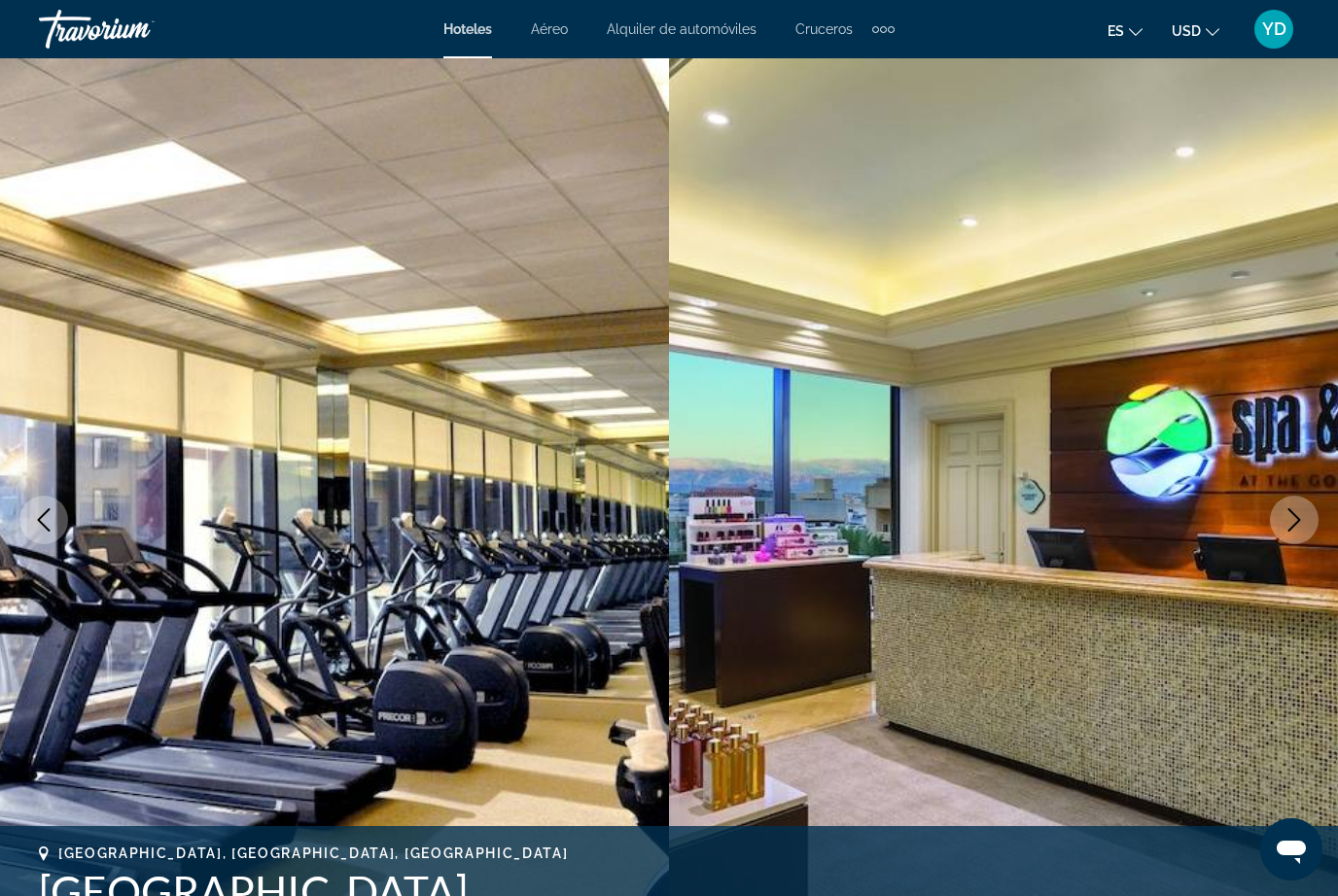
click at [1297, 497] on button "Next image" at bounding box center [1294, 520] width 49 height 49
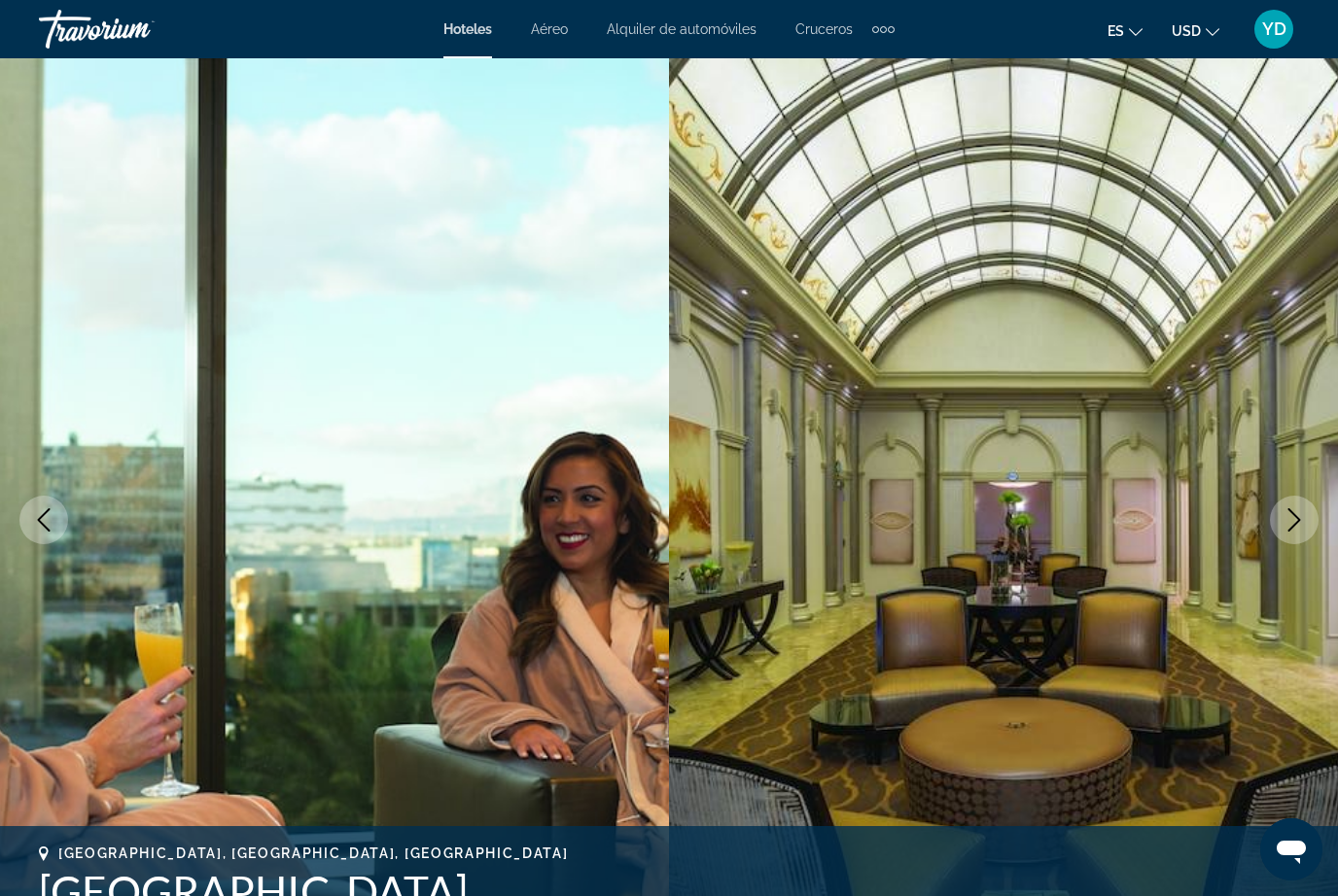
click at [1297, 501] on button "Next image" at bounding box center [1294, 520] width 49 height 49
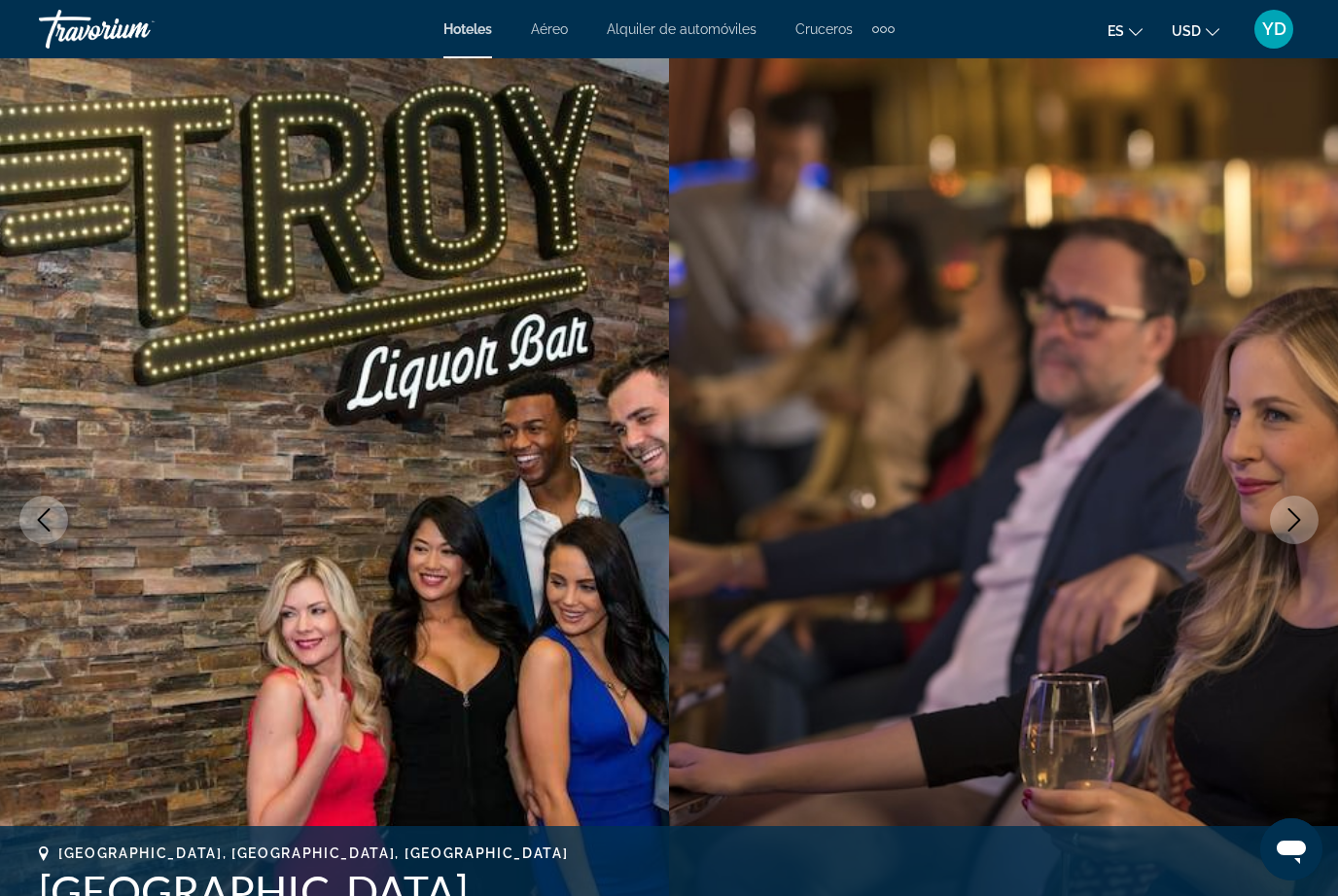
click at [1301, 506] on button "Next image" at bounding box center [1294, 520] width 49 height 49
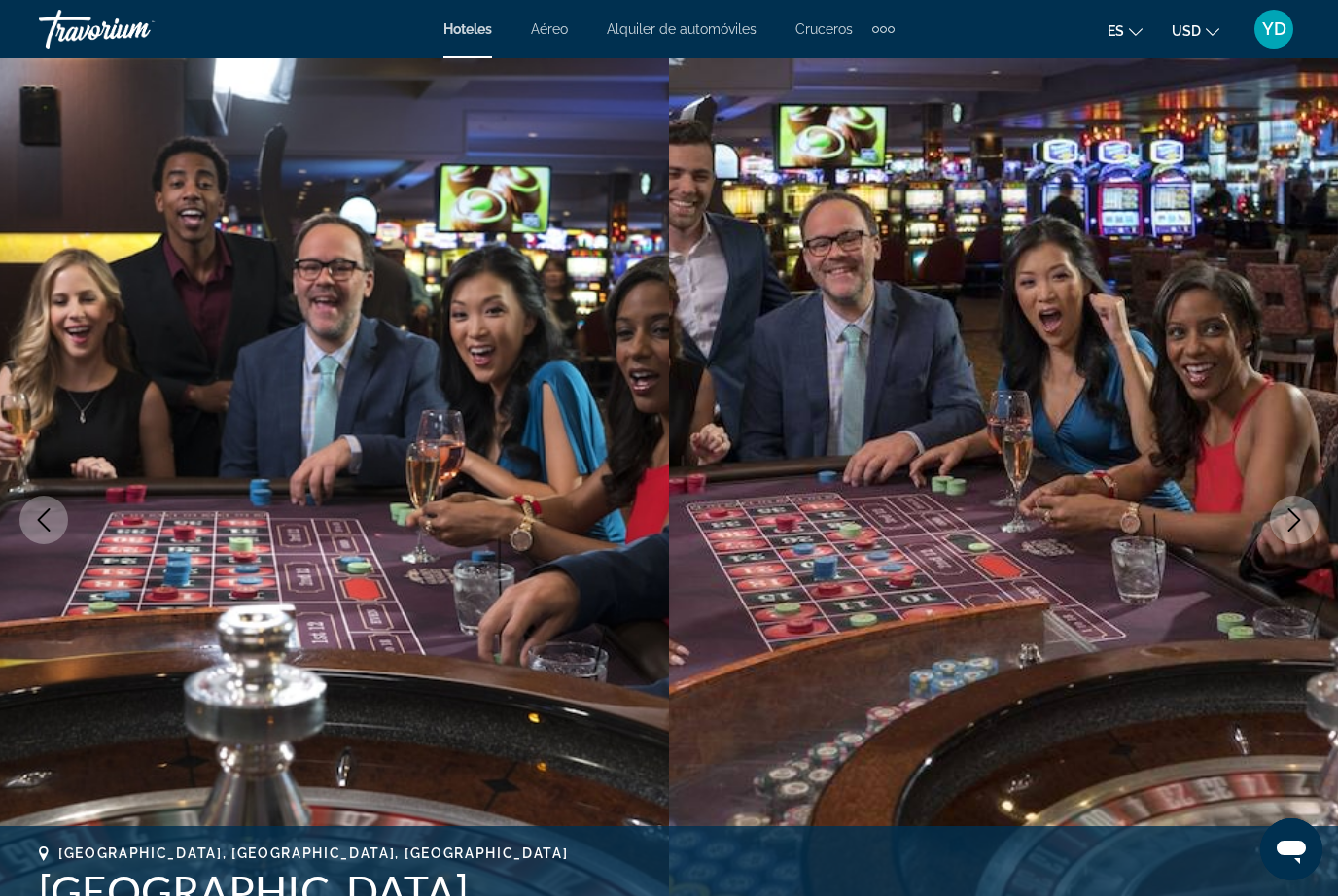
click at [1301, 505] on button "Next image" at bounding box center [1294, 520] width 49 height 49
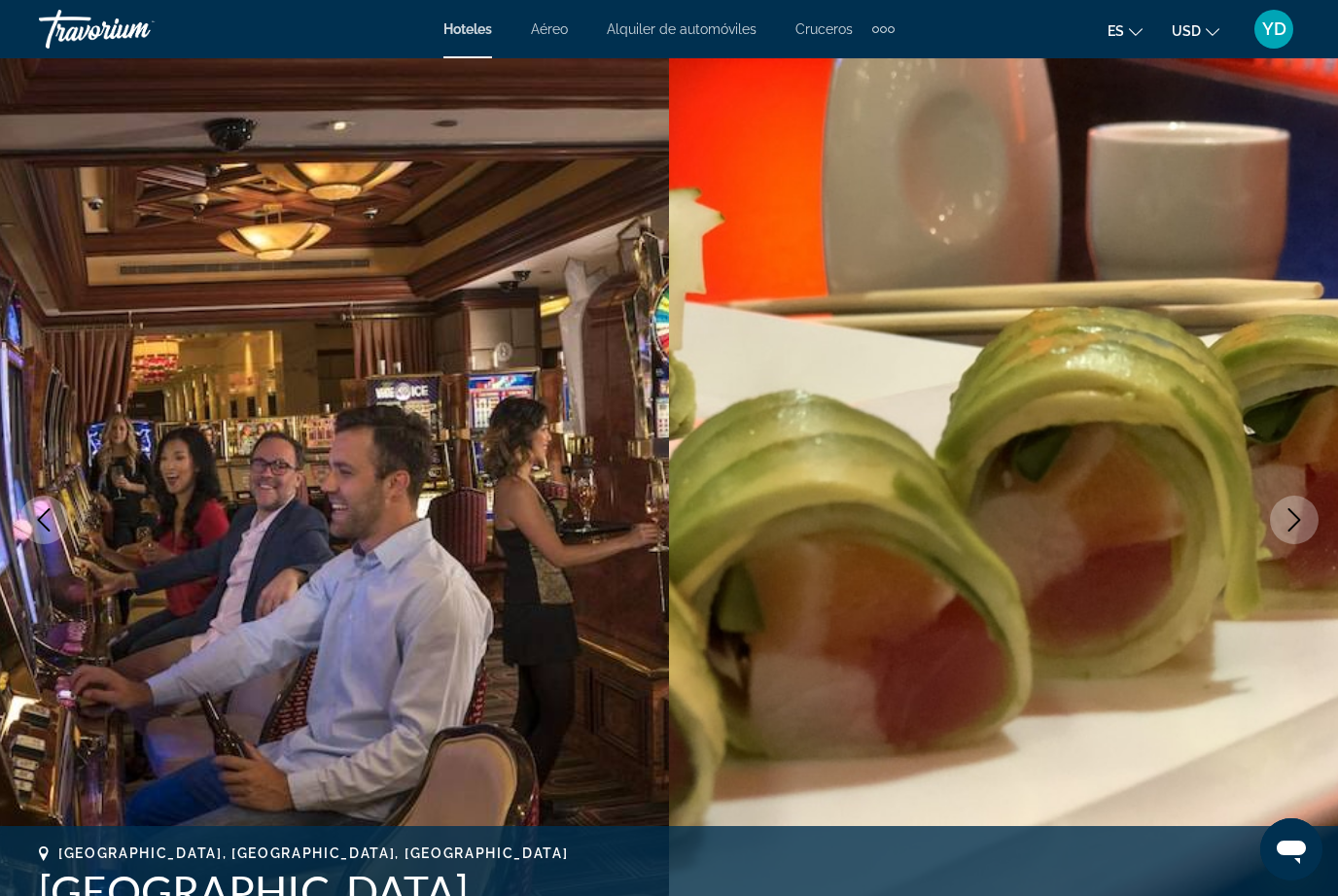
click at [1294, 506] on button "Next image" at bounding box center [1294, 520] width 49 height 49
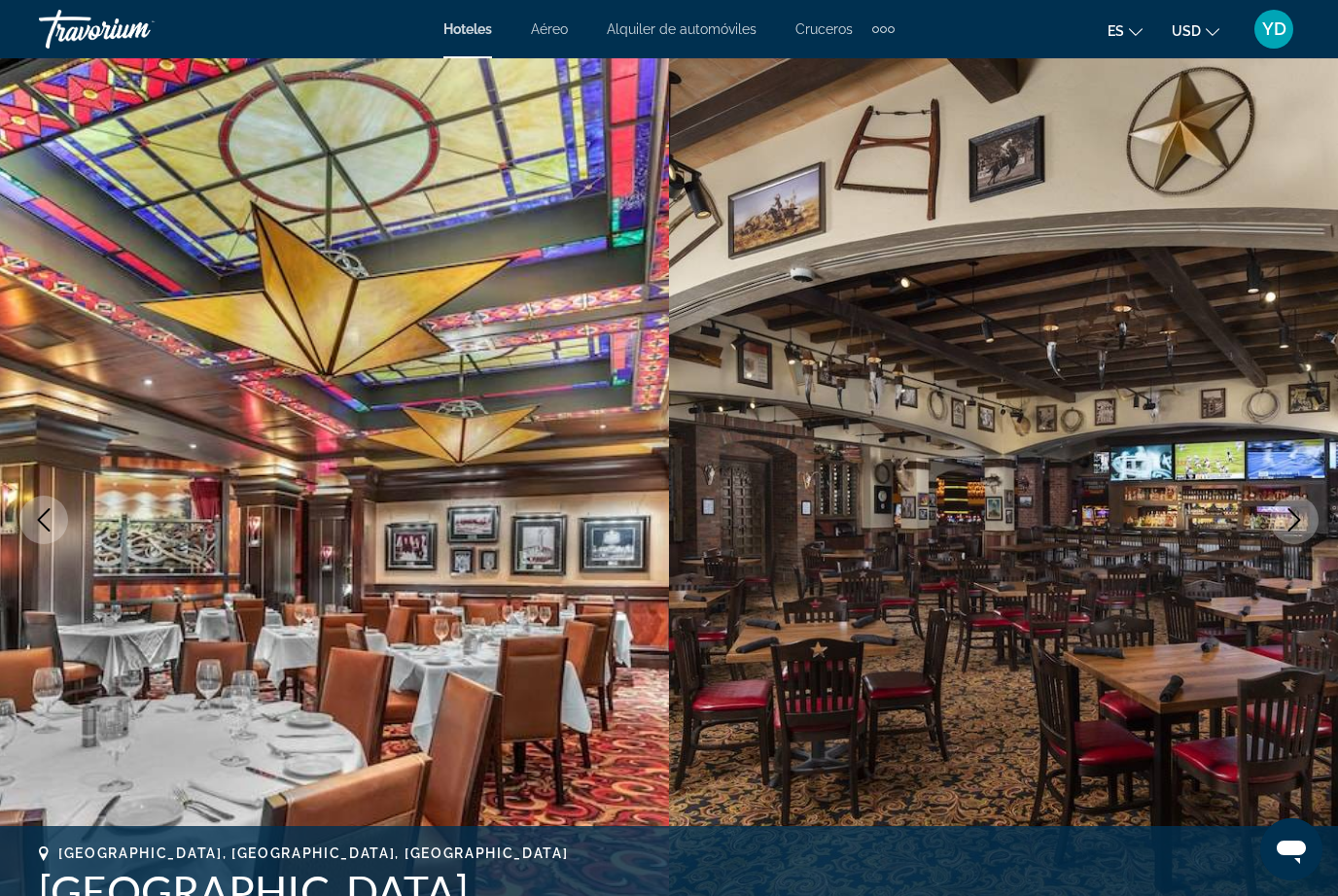
click at [1298, 509] on icon "Next image" at bounding box center [1294, 520] width 23 height 23
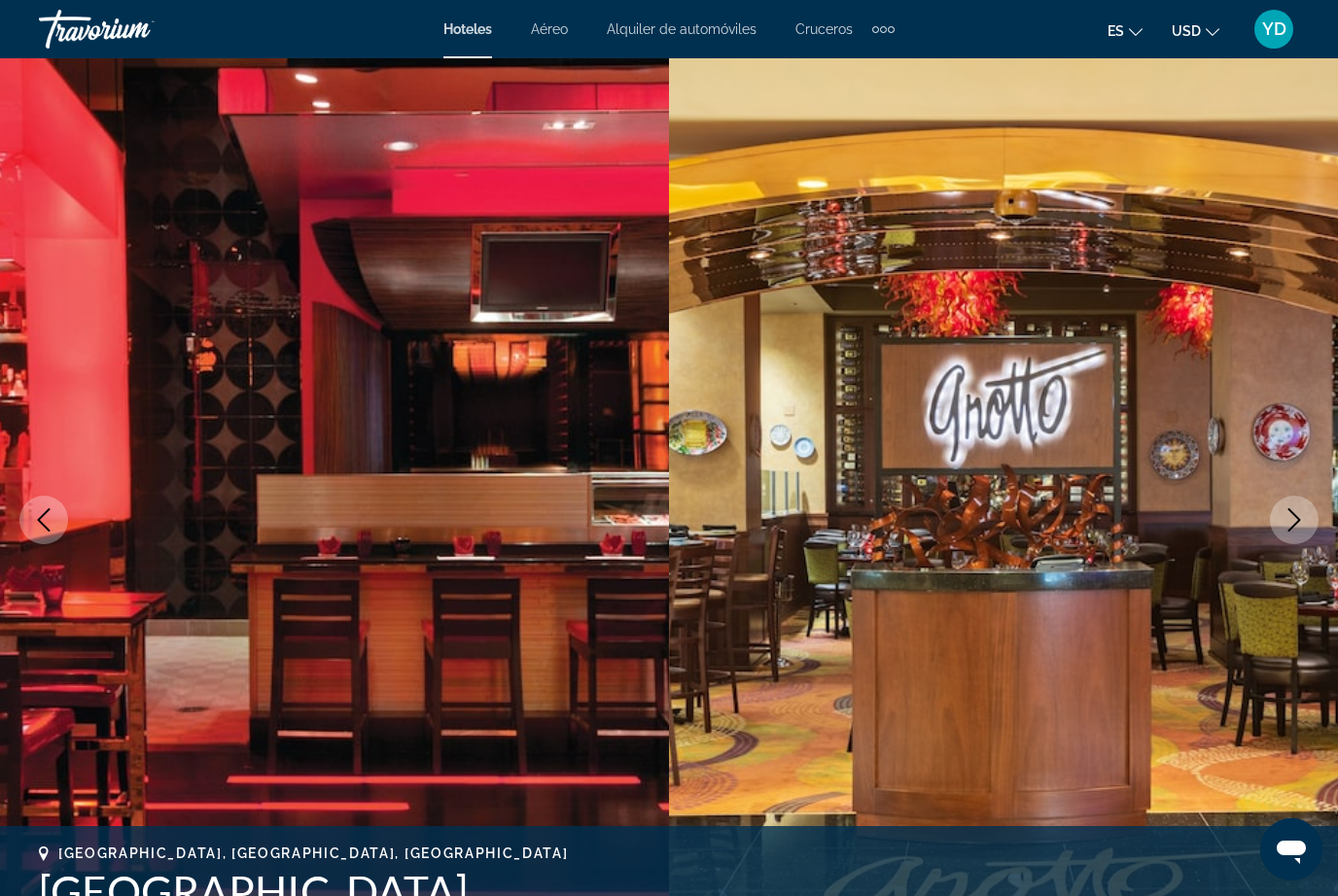
click at [1298, 509] on icon "Next image" at bounding box center [1294, 520] width 23 height 23
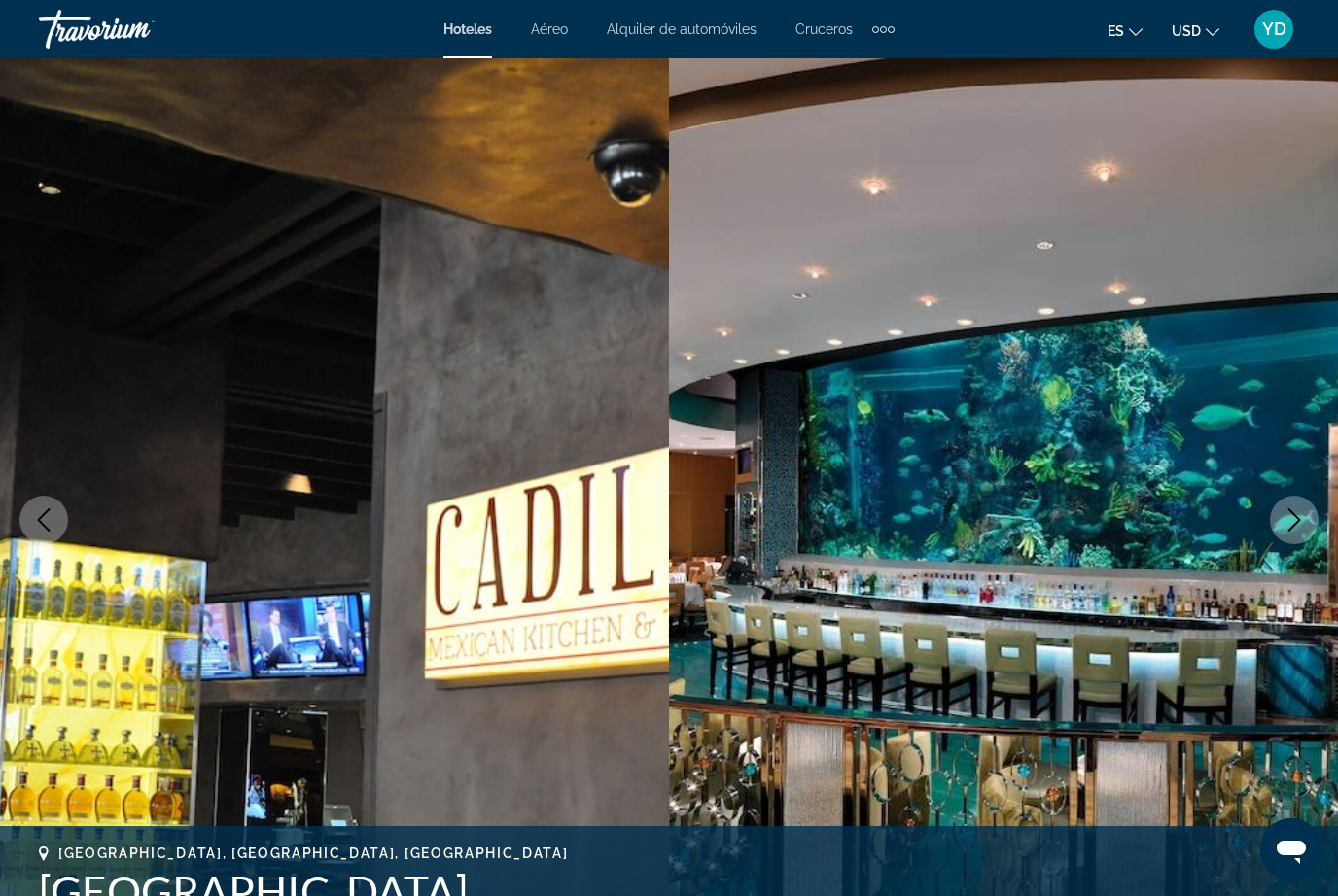
click at [1299, 506] on button "Next image" at bounding box center [1294, 520] width 49 height 49
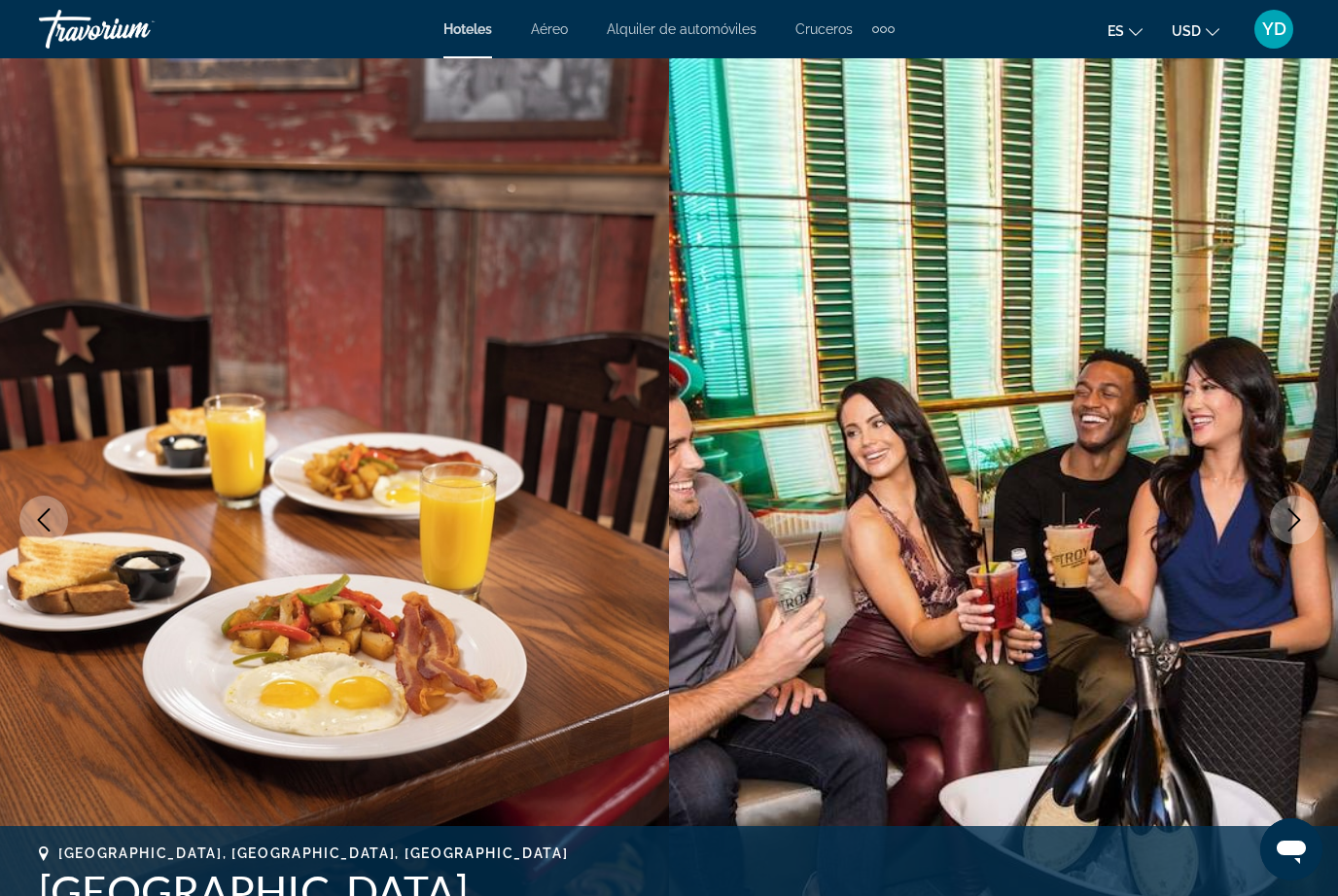
click at [1297, 504] on button "Next image" at bounding box center [1294, 520] width 49 height 49
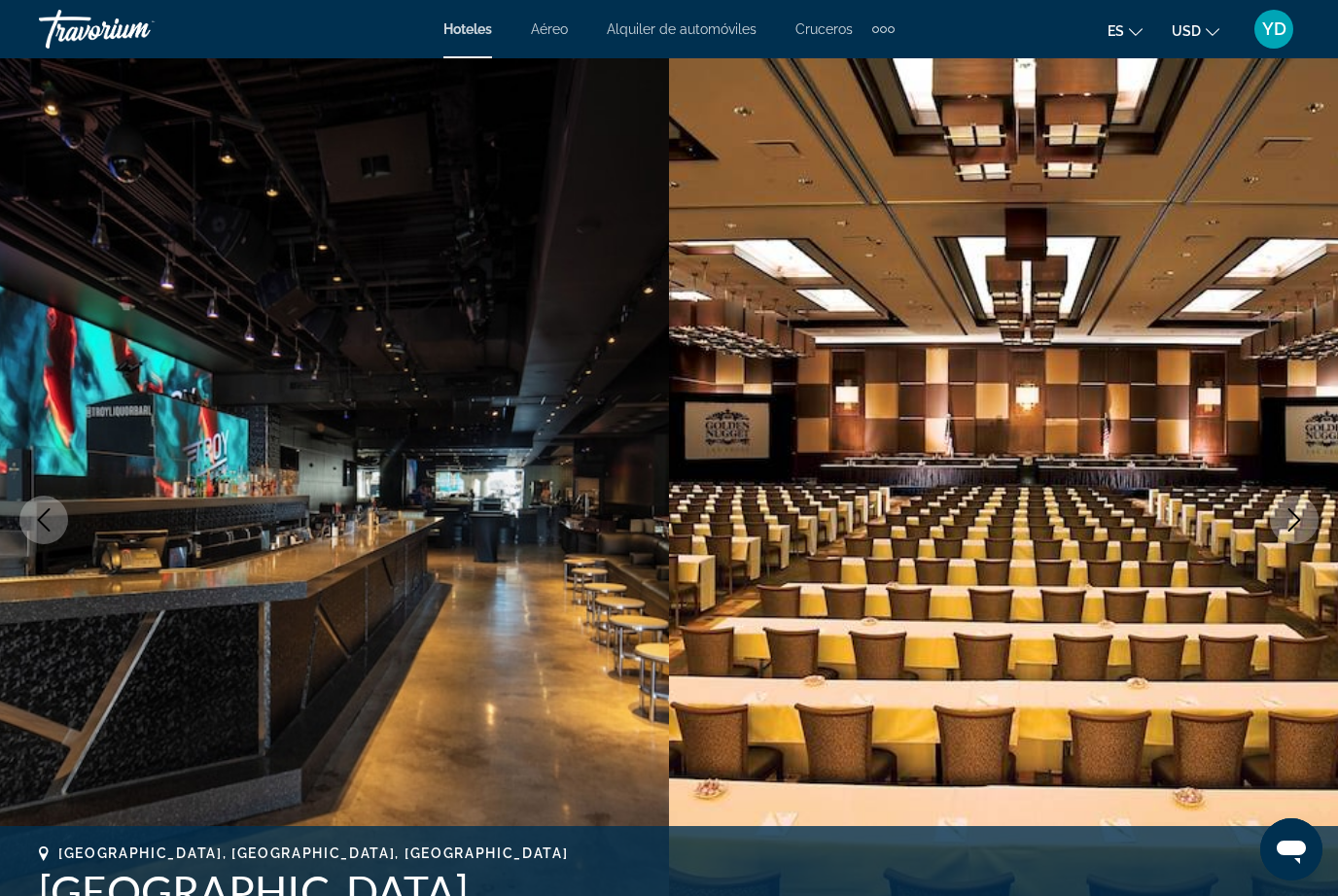
click at [1299, 505] on button "Next image" at bounding box center [1294, 520] width 49 height 49
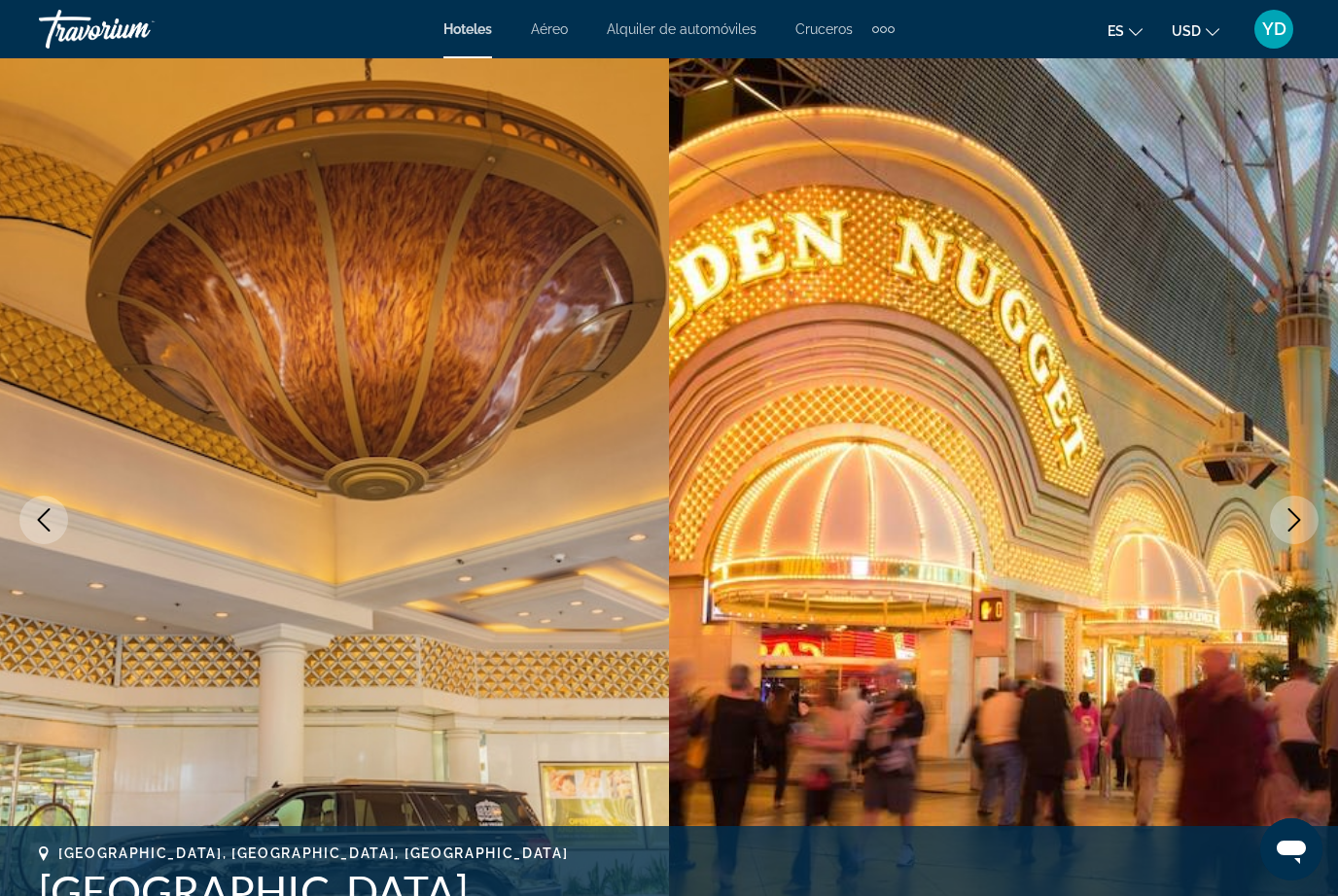
click at [1299, 505] on button "Next image" at bounding box center [1294, 520] width 49 height 49
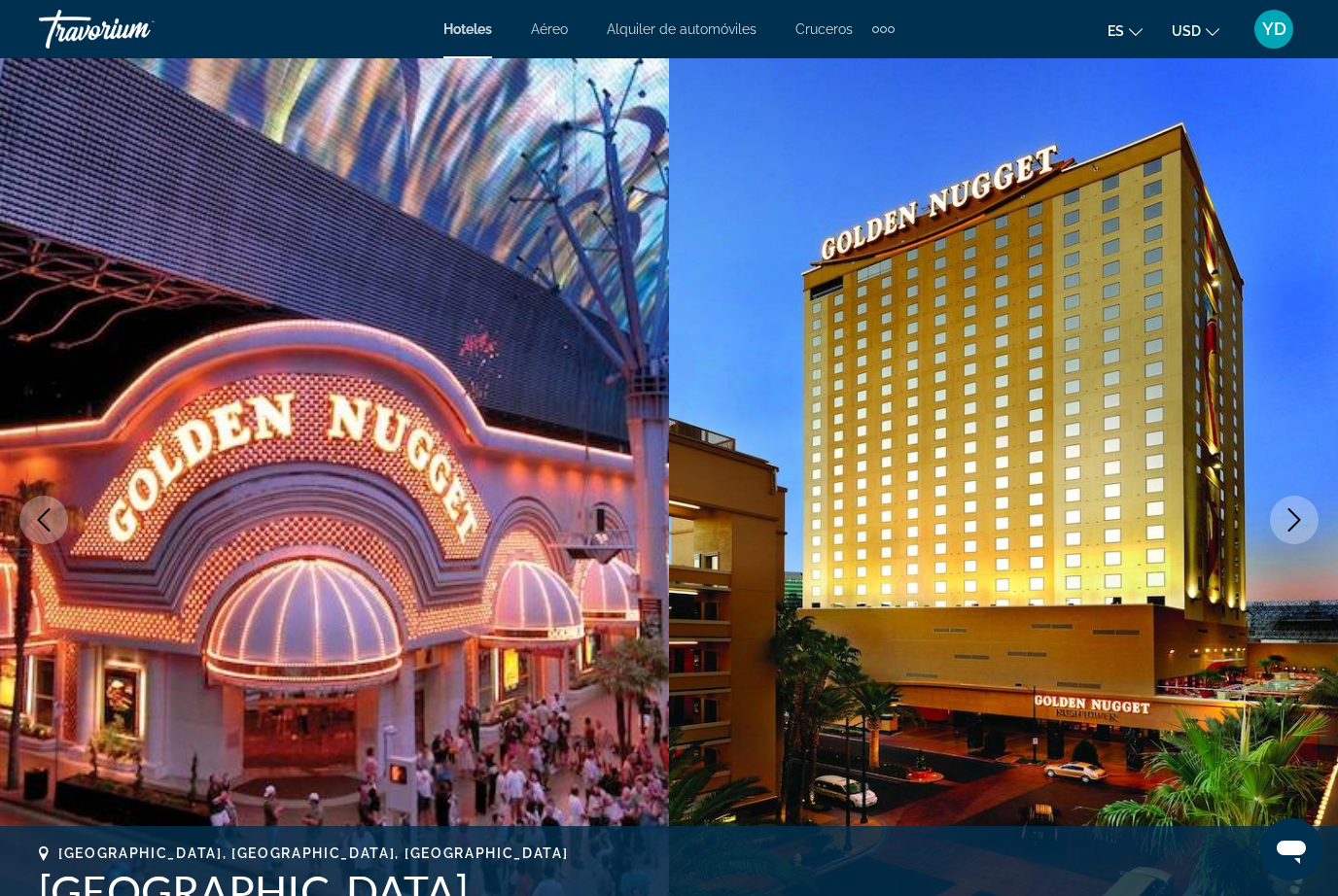
click at [1295, 496] on button "Next image" at bounding box center [1294, 520] width 49 height 49
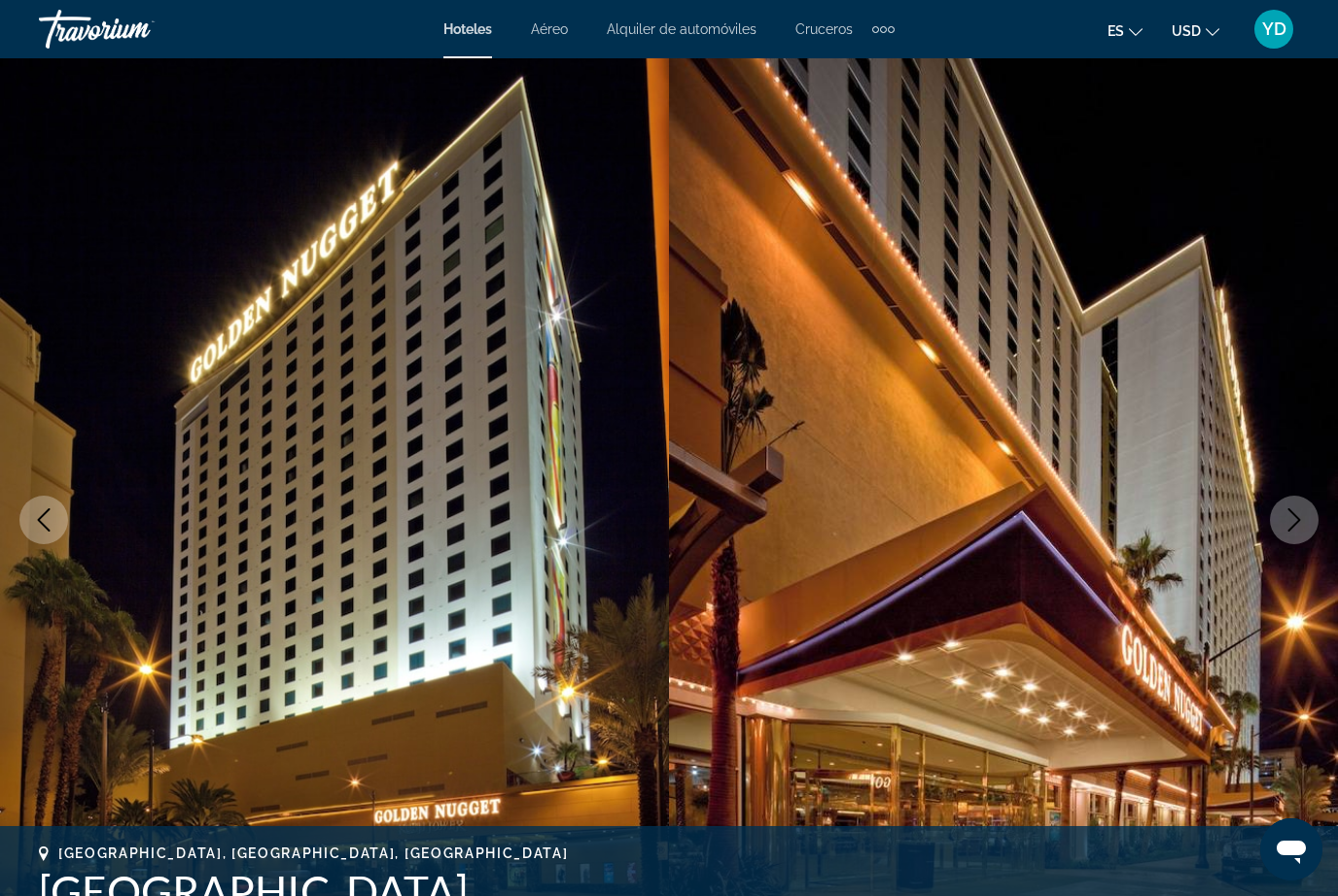
click at [1295, 502] on button "Next image" at bounding box center [1294, 520] width 49 height 49
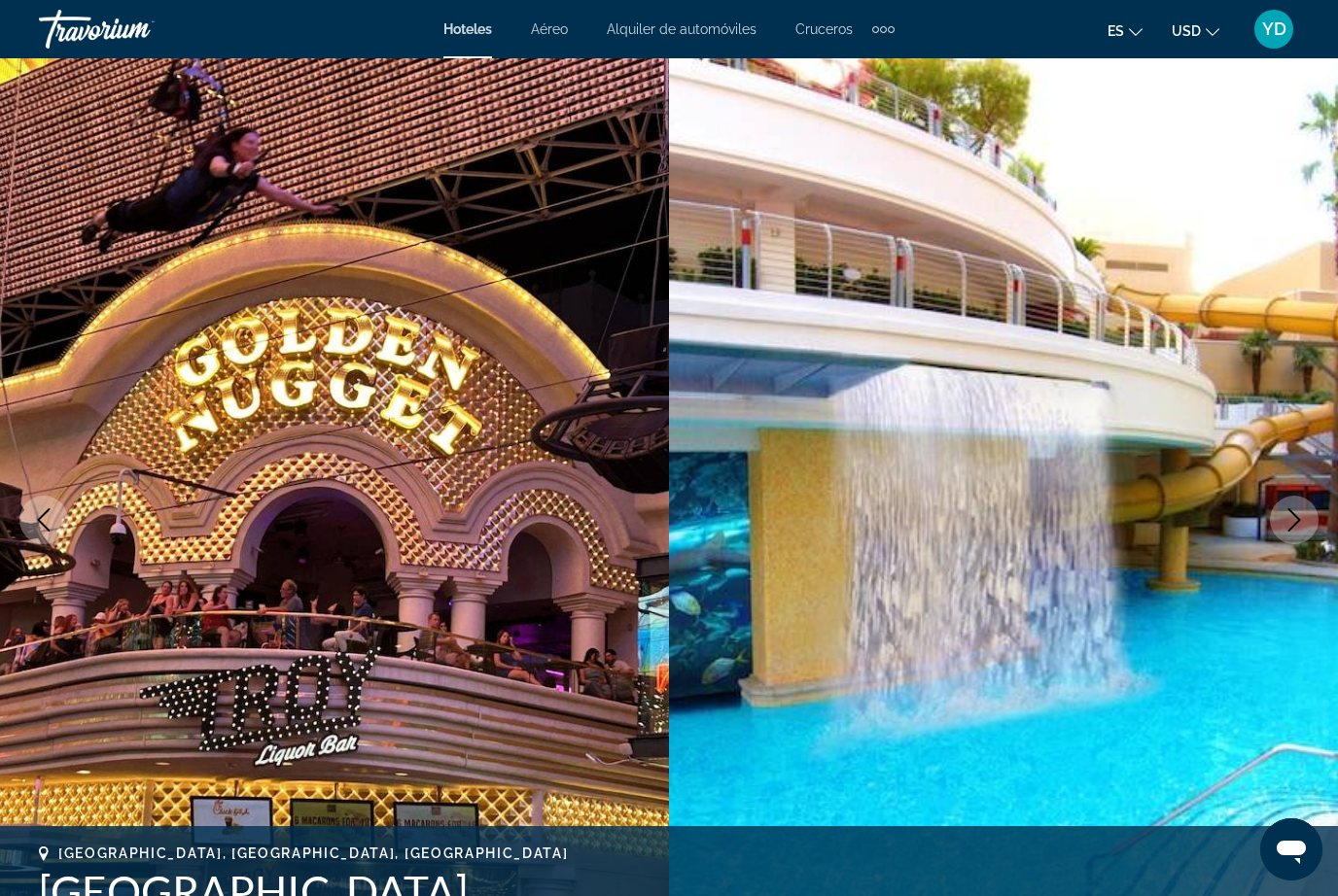
click at [1297, 502] on button "Next image" at bounding box center [1294, 520] width 49 height 49
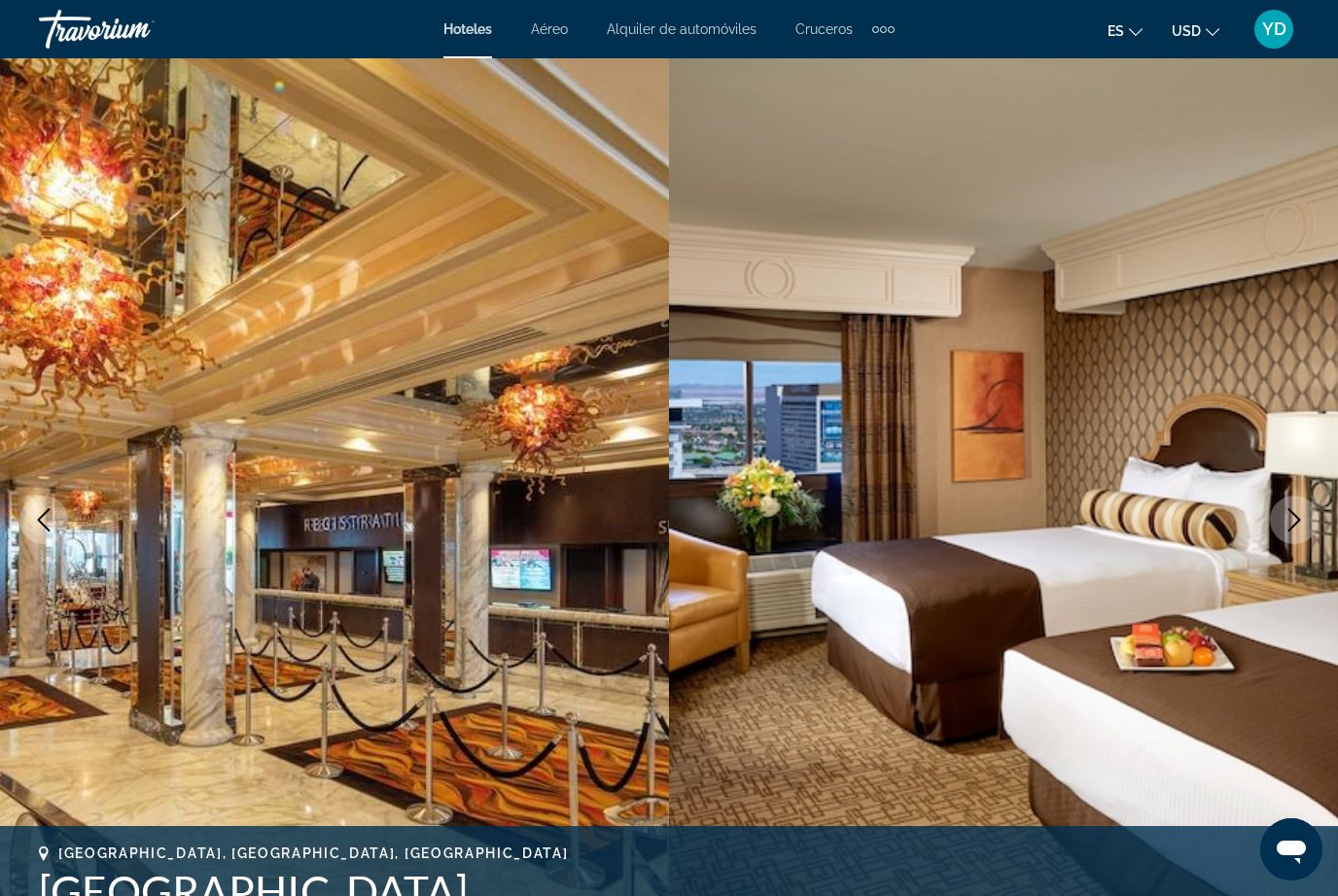
click at [1300, 514] on icon "Next image" at bounding box center [1294, 520] width 23 height 23
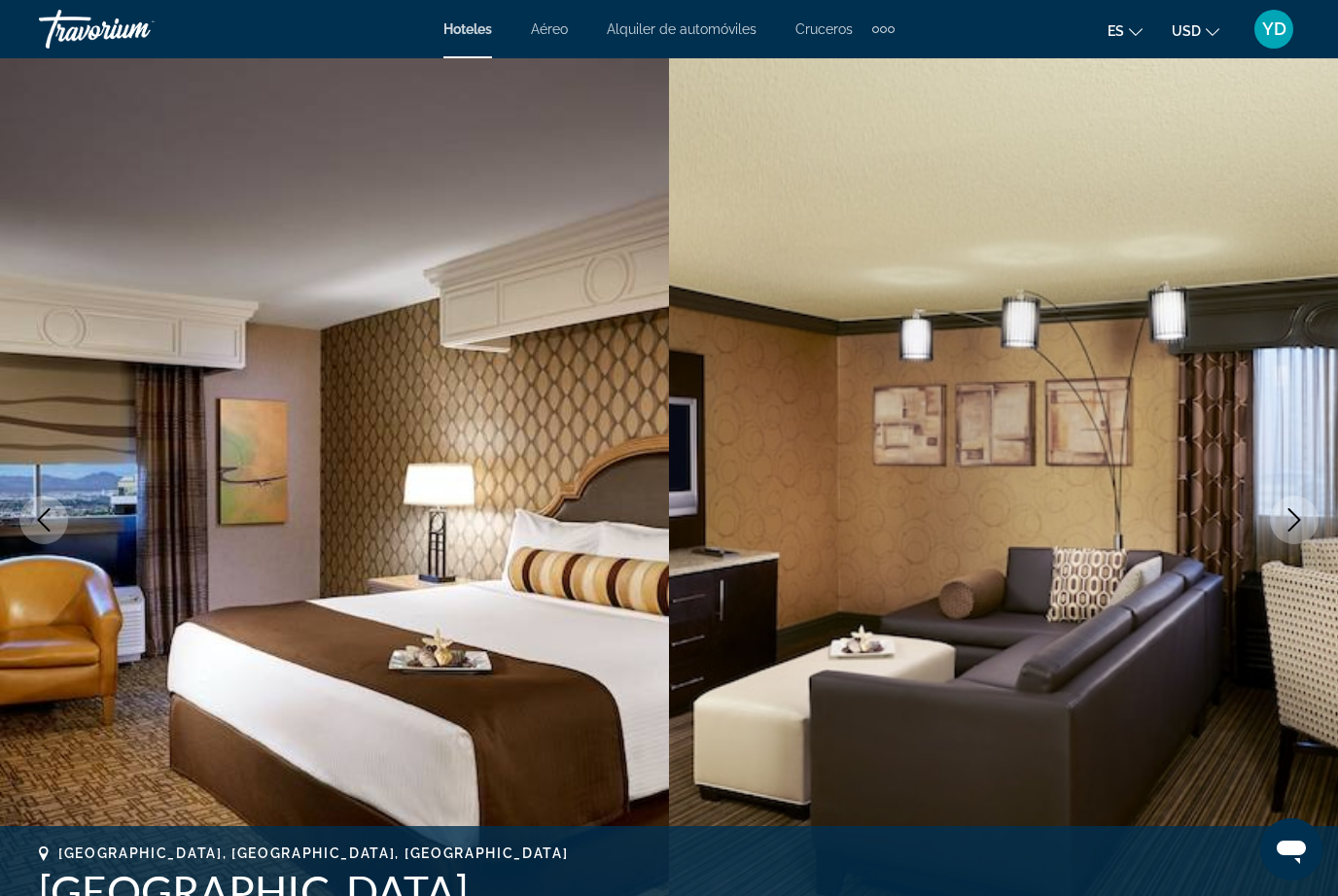
click at [1301, 515] on icon "Next image" at bounding box center [1294, 520] width 23 height 23
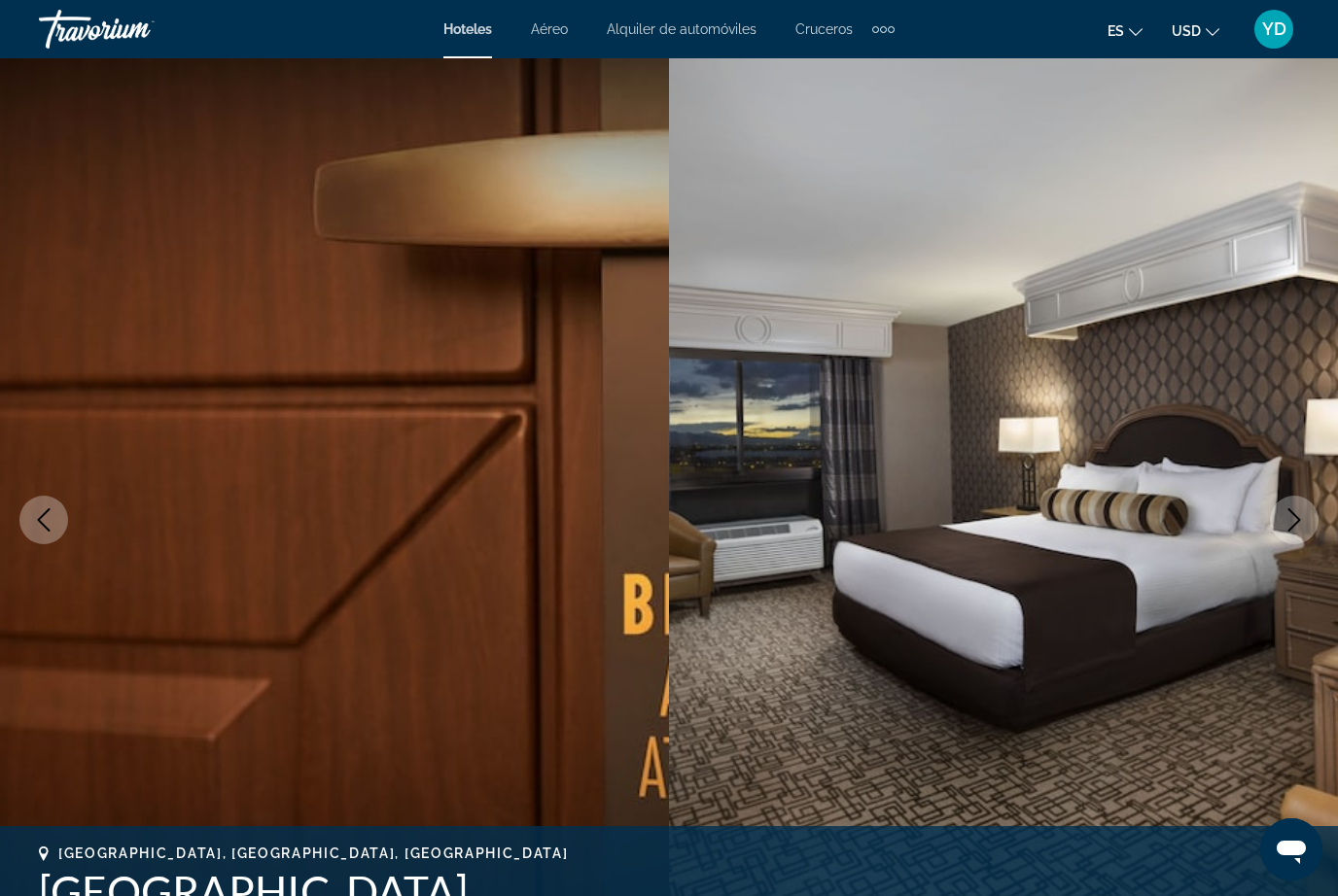
click at [1302, 509] on icon "Next image" at bounding box center [1294, 520] width 23 height 23
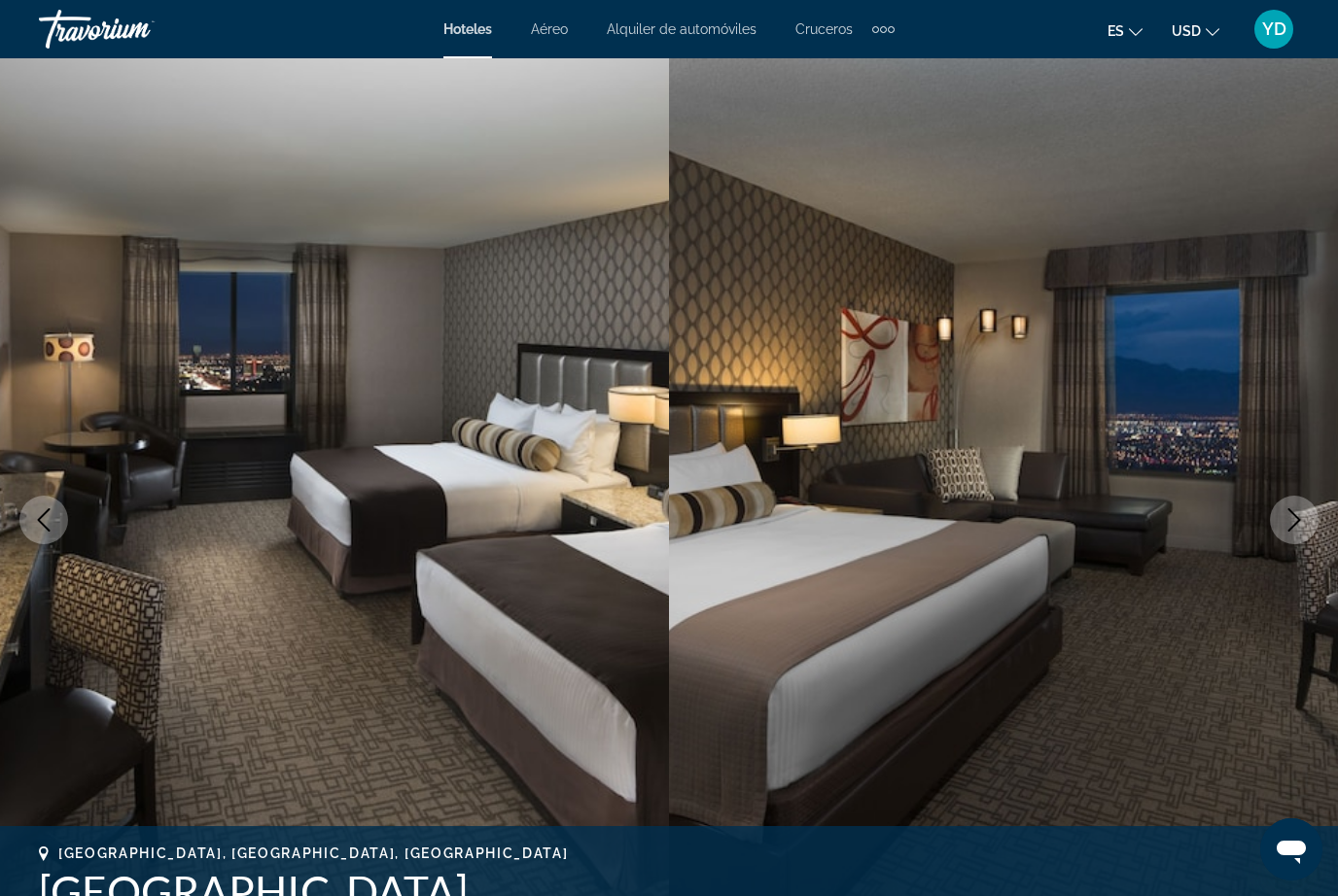
click at [1302, 509] on icon "Next image" at bounding box center [1294, 520] width 23 height 23
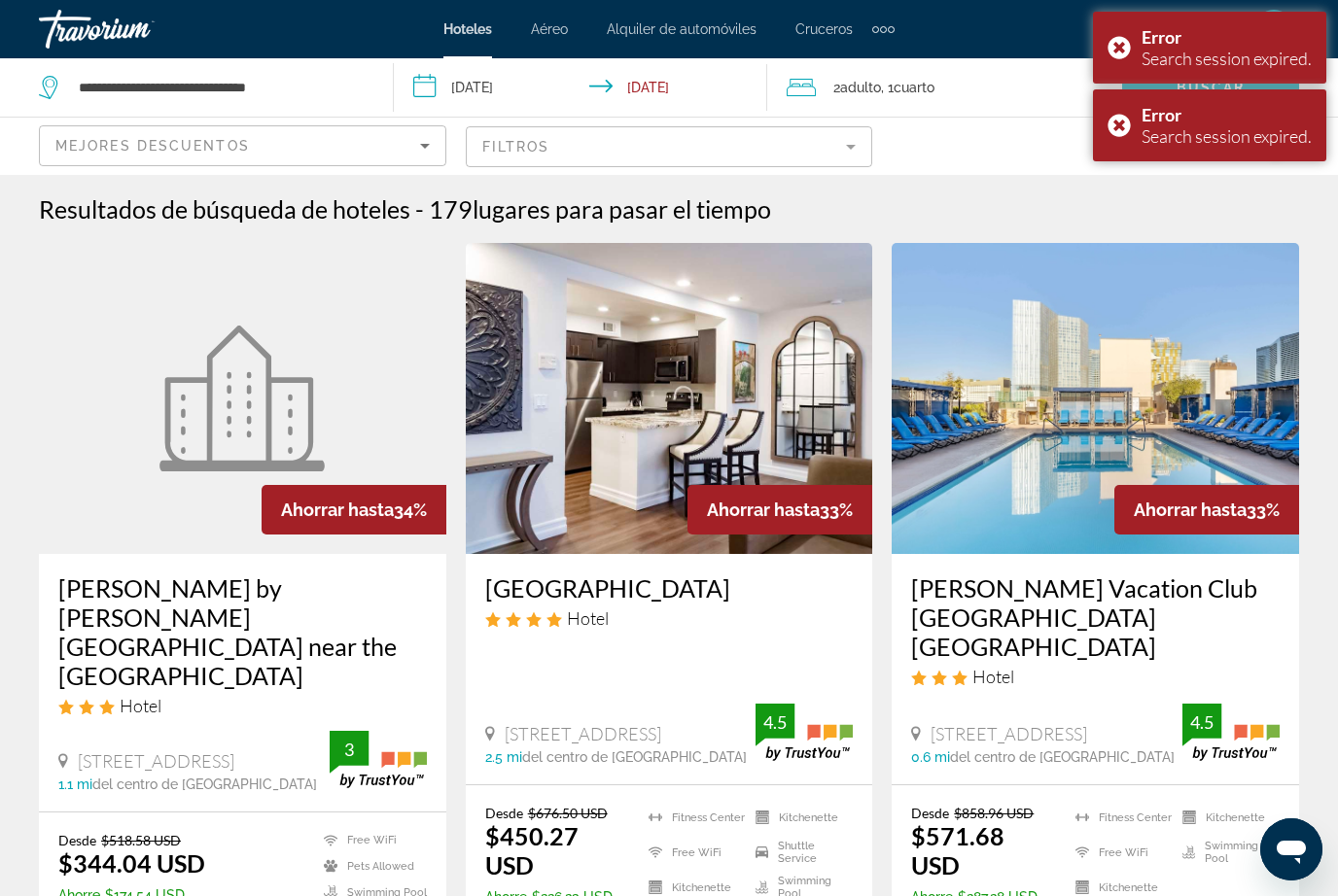
click at [510, 66] on input "**********" at bounding box center [584, 91] width 382 height 64
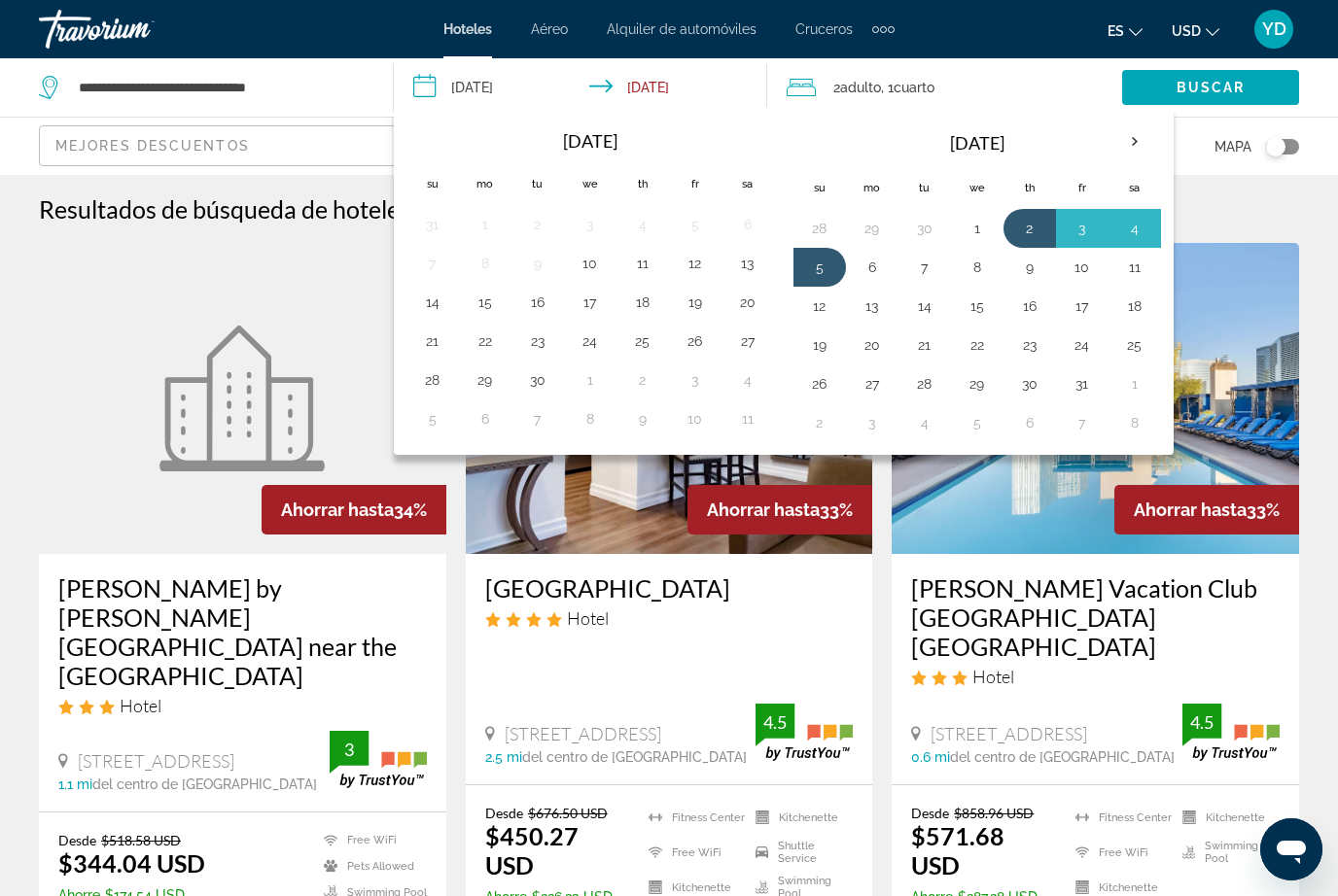
click at [1024, 237] on button "2" at bounding box center [1030, 228] width 31 height 27
click at [819, 279] on button "5" at bounding box center [820, 267] width 31 height 27
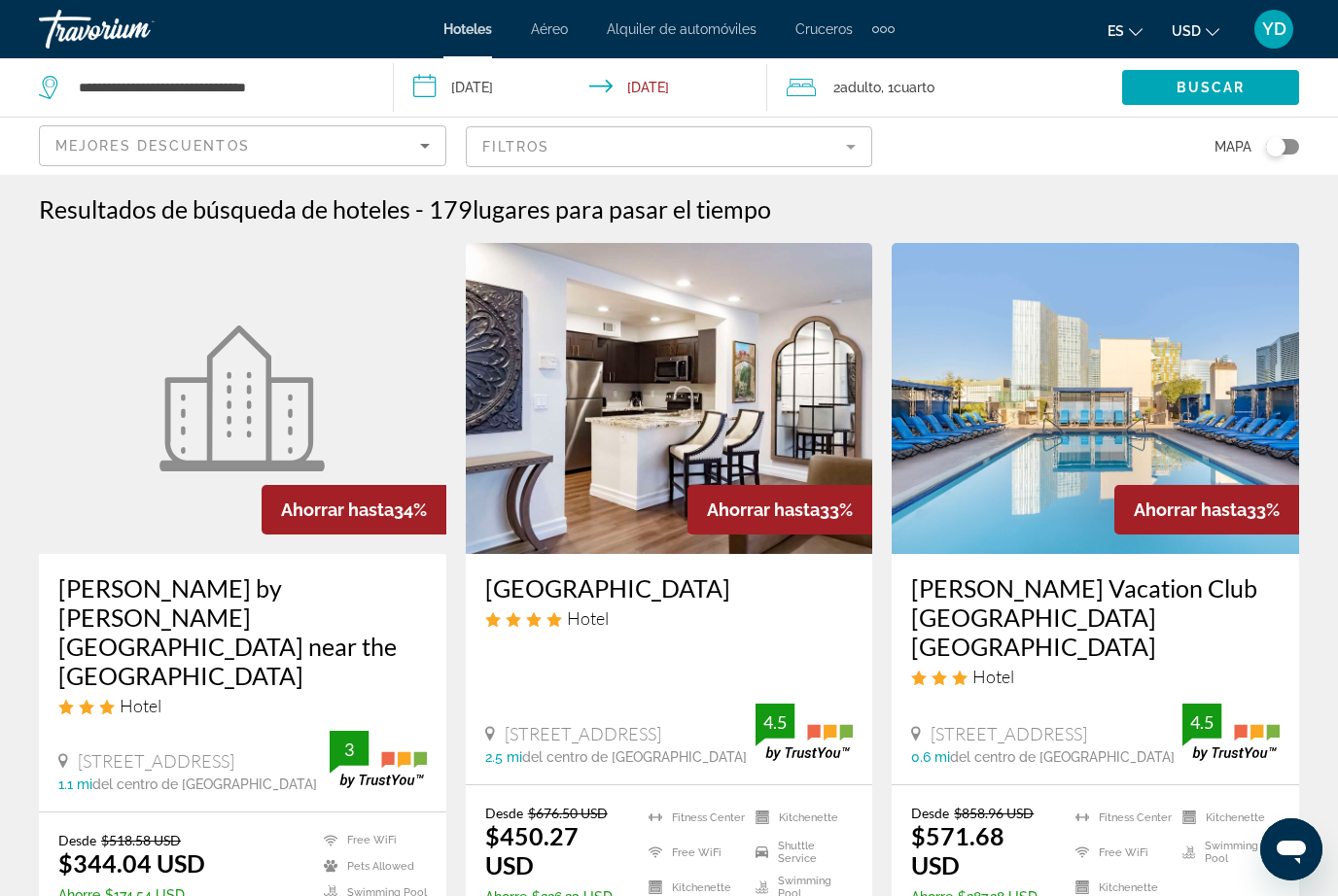
click at [684, 92] on input "**********" at bounding box center [584, 91] width 382 height 64
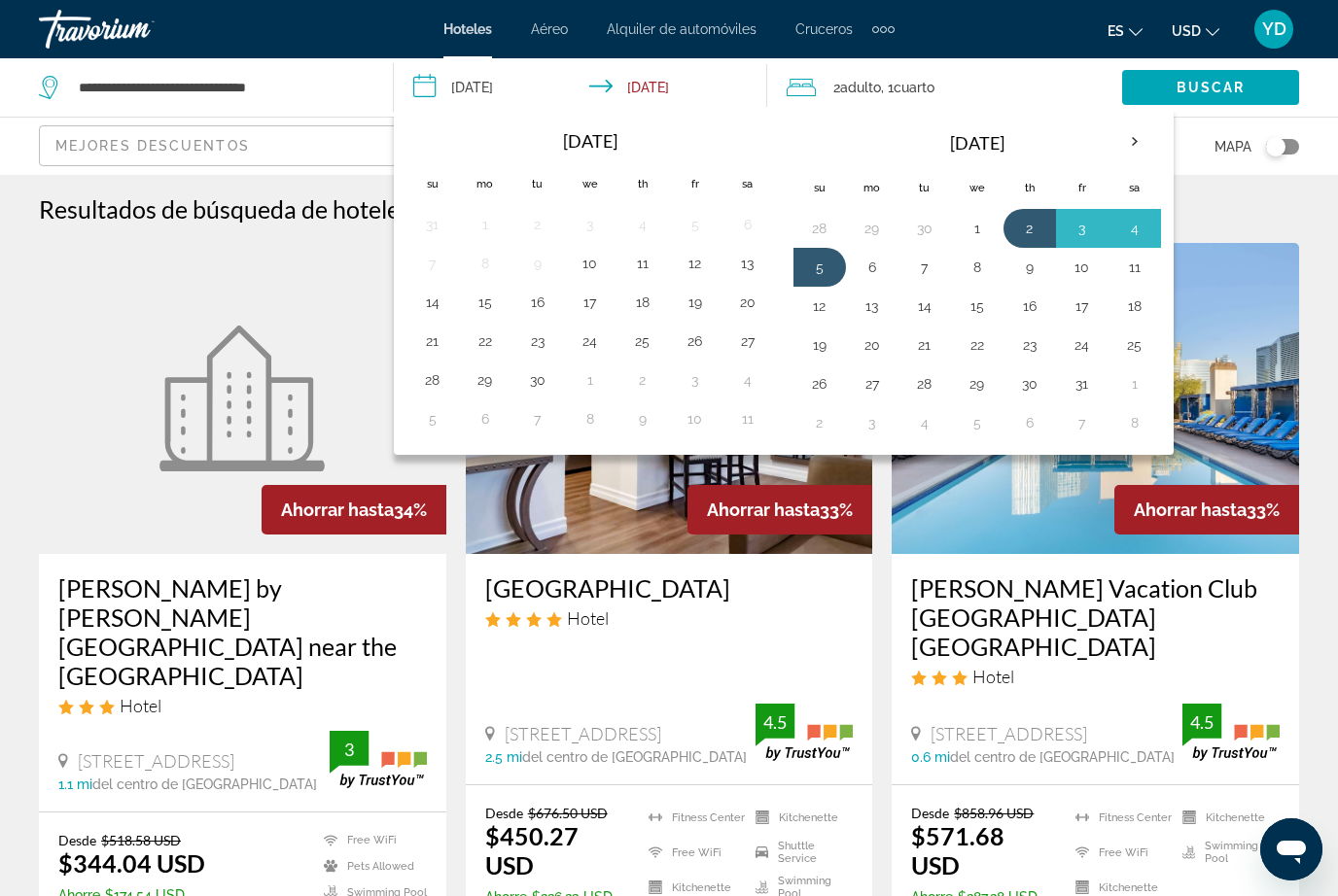
click at [878, 276] on button "6" at bounding box center [872, 267] width 31 height 27
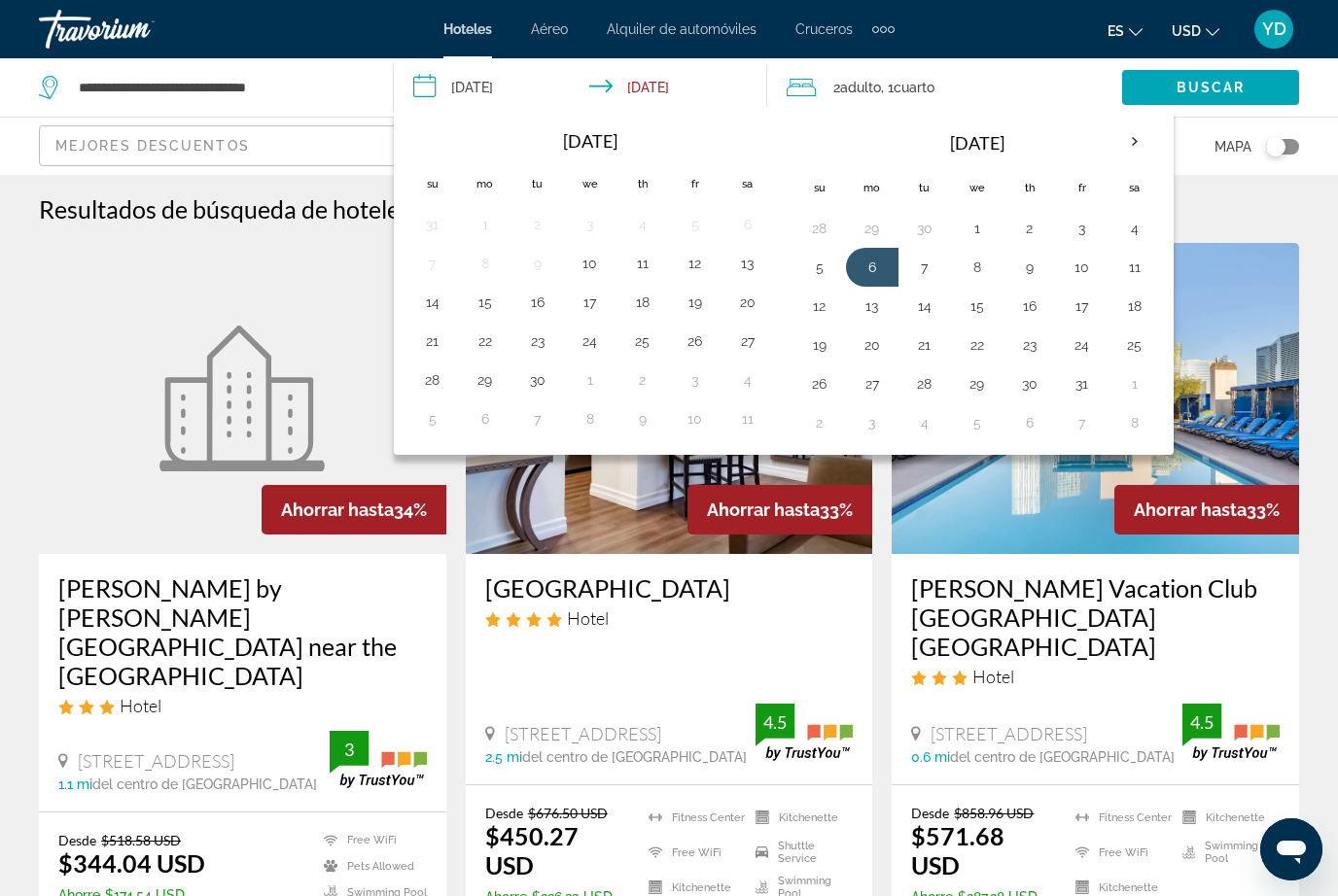
click at [1042, 228] on button "2" at bounding box center [1030, 228] width 31 height 27
type input "**********"
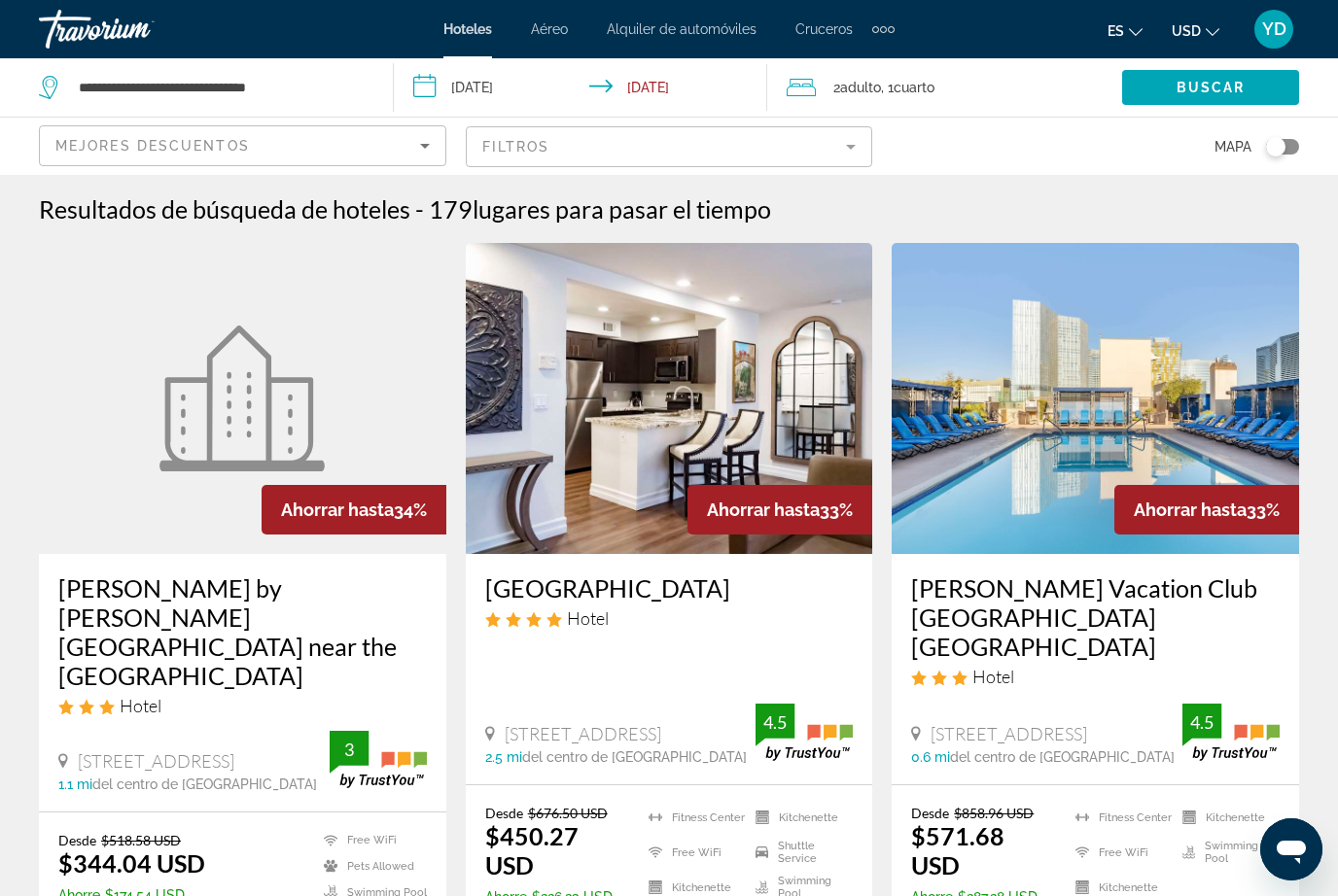
click at [1223, 77] on span "Search widget" at bounding box center [1209, 88] width 177 height 47
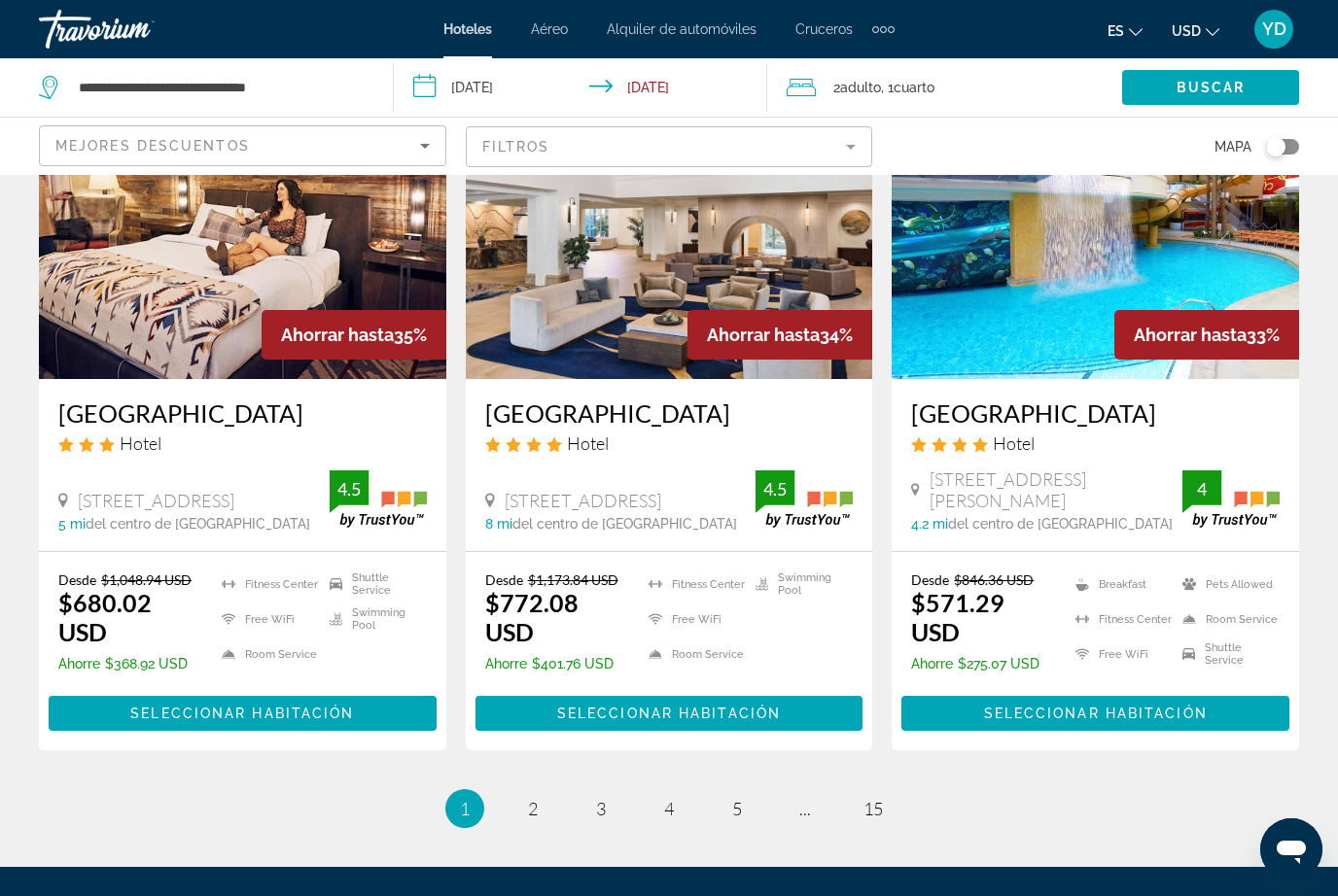
scroll to position [2571, 0]
